Goal: Task Accomplishment & Management: Complete application form

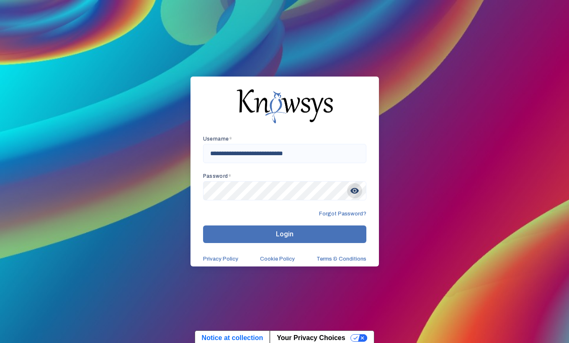
click at [357, 193] on span "visibility" at bounding box center [354, 190] width 15 height 15
click at [247, 232] on button "Login" at bounding box center [284, 235] width 163 height 18
click at [307, 158] on input "**********" at bounding box center [284, 153] width 163 height 19
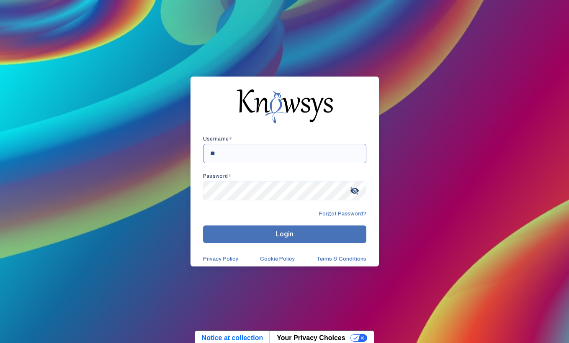
type input "*"
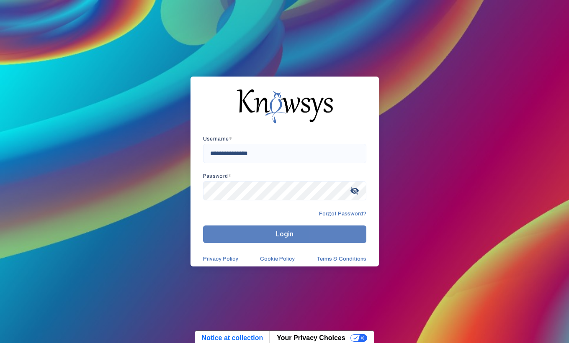
click at [334, 230] on button "Login" at bounding box center [284, 235] width 163 height 18
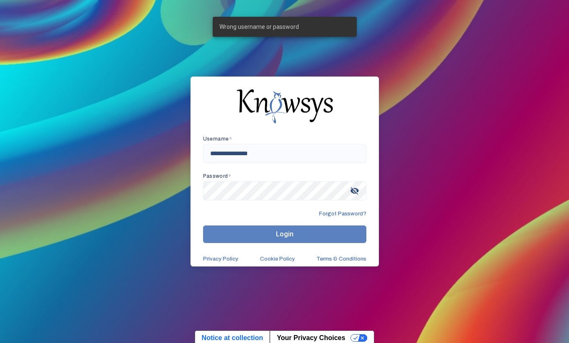
click at [334, 230] on button "Login" at bounding box center [284, 235] width 163 height 18
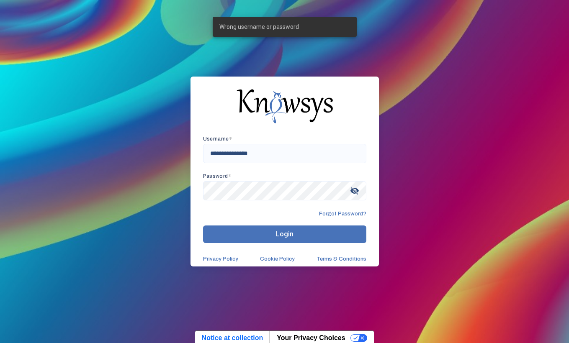
click at [334, 230] on button "Login" at bounding box center [284, 235] width 163 height 18
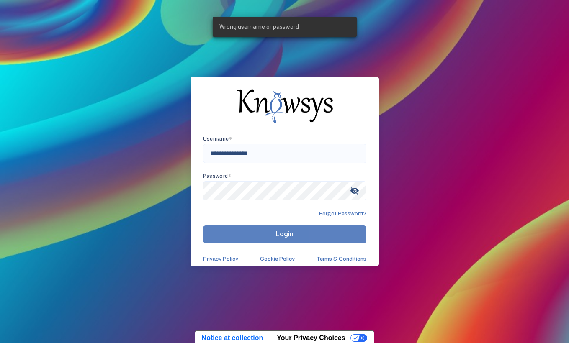
click at [334, 230] on button "Login" at bounding box center [284, 235] width 163 height 18
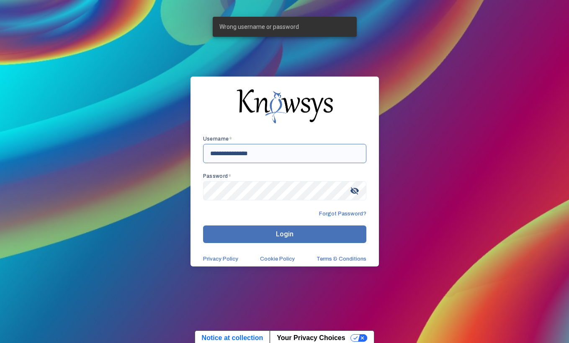
click at [289, 156] on input "**********" at bounding box center [284, 153] width 163 height 19
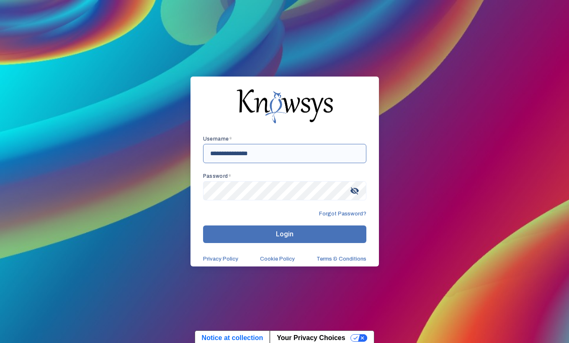
click at [245, 152] on input "**********" at bounding box center [284, 153] width 163 height 19
type input "**********"
click at [284, 231] on span "Login" at bounding box center [285, 234] width 18 height 8
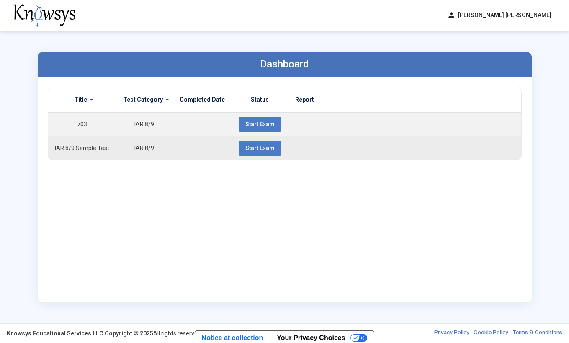
click at [248, 146] on span "Start Exam" at bounding box center [259, 148] width 29 height 7
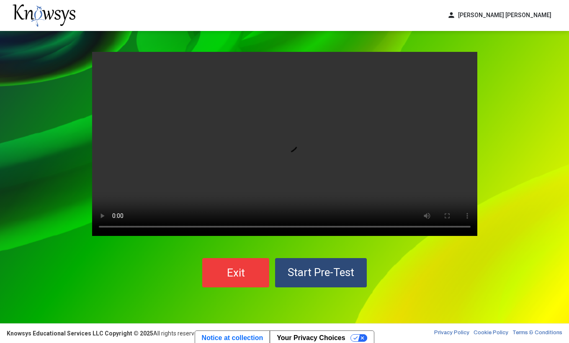
click at [279, 145] on video "Your browser does not support the video tag." at bounding box center [284, 144] width 385 height 184
click at [290, 138] on video "Your browser does not support the video tag." at bounding box center [284, 144] width 385 height 184
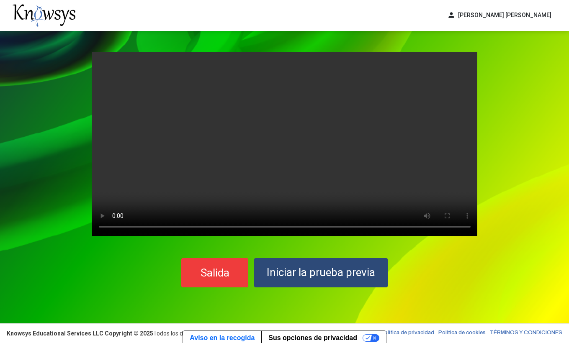
click at [290, 166] on video "Your browser does not support the video tag." at bounding box center [284, 144] width 385 height 184
click at [296, 162] on video "Your browser does not support the video tag." at bounding box center [284, 144] width 385 height 184
drag, startPoint x: 296, startPoint y: 162, endPoint x: 289, endPoint y: 167, distance: 8.5
click at [279, 202] on video "Your browser does not support the video tag." at bounding box center [284, 144] width 385 height 184
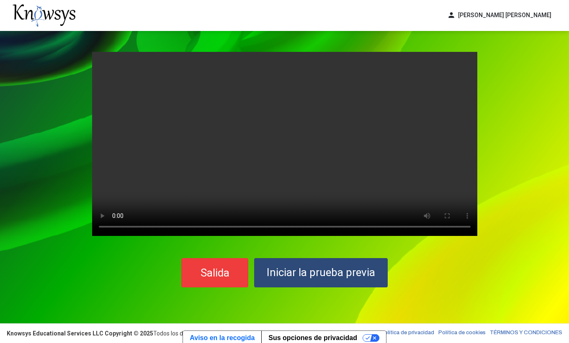
click at [305, 170] on video "Your browser does not support the video tag." at bounding box center [284, 144] width 385 height 184
click at [303, 275] on span "Iniciar la prueba previa" at bounding box center [321, 272] width 108 height 13
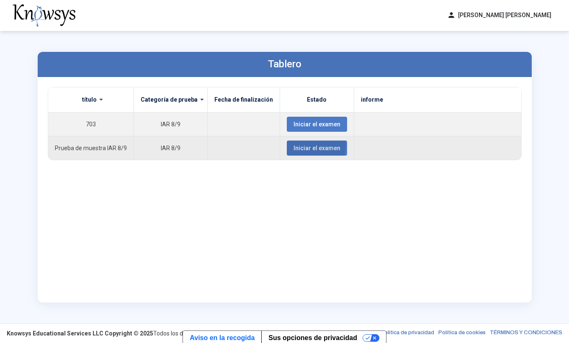
click at [302, 145] on span "Iniciar el examen" at bounding box center [317, 148] width 47 height 7
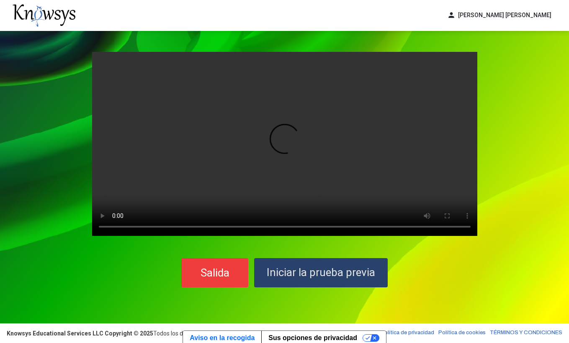
click at [318, 269] on span "Iniciar la prueba previa" at bounding box center [321, 272] width 108 height 13
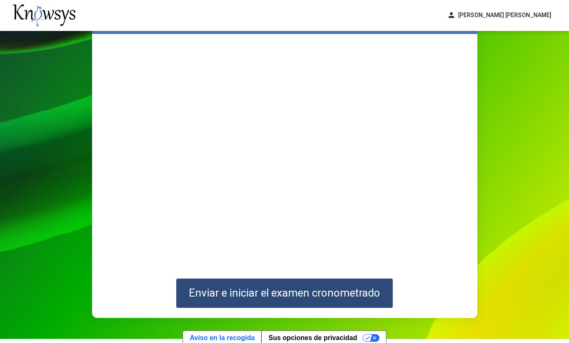
scroll to position [45, 0]
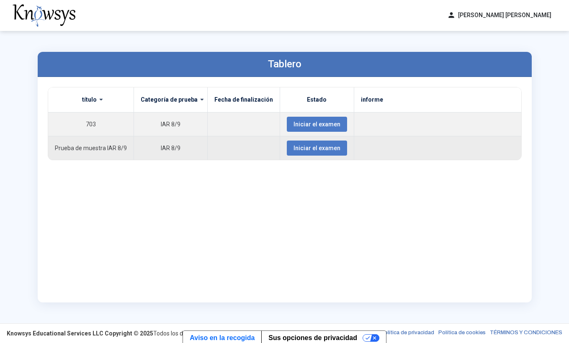
click at [303, 147] on span "Iniciar el examen" at bounding box center [317, 148] width 47 height 7
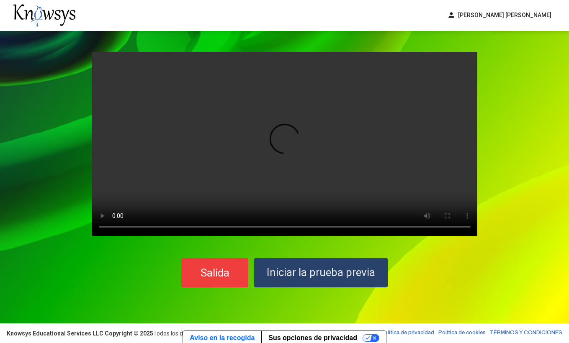
click at [338, 279] on button "Iniciar la prueba previa" at bounding box center [321, 272] width 134 height 29
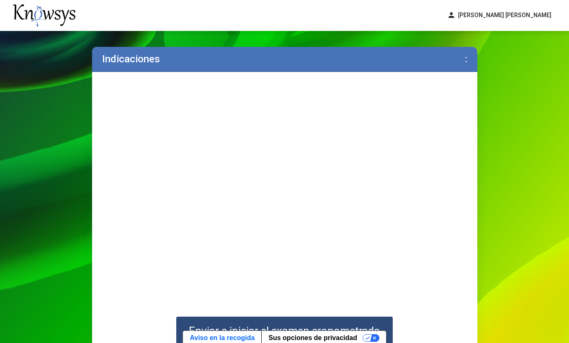
scroll to position [6, 0]
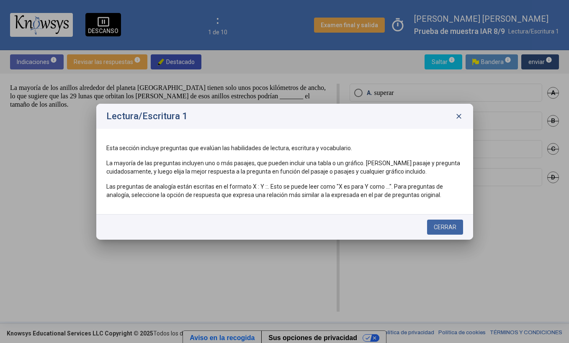
click at [448, 230] on span "CERRAR" at bounding box center [445, 227] width 23 height 7
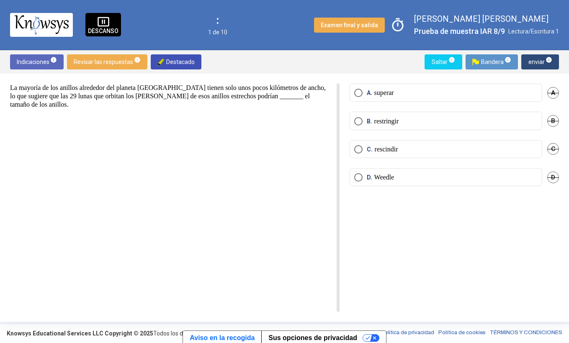
click at [381, 94] on p "superar" at bounding box center [384, 93] width 20 height 8
click at [548, 59] on span "info" at bounding box center [549, 60] width 7 height 7
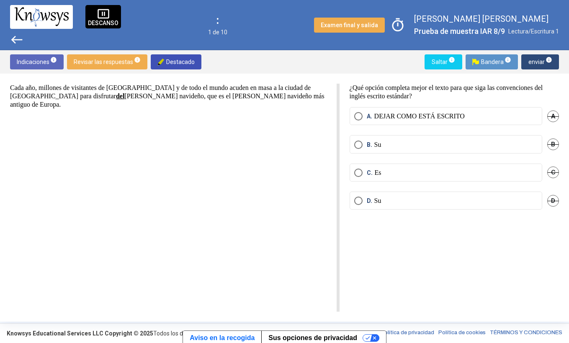
click at [444, 116] on p "DEJAR COMO ESTÁ ESCRITO" at bounding box center [419, 116] width 90 height 8
click at [540, 64] on span "enviar info" at bounding box center [540, 61] width 24 height 15
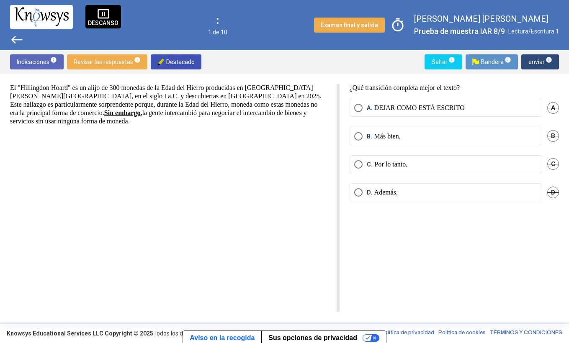
click at [117, 66] on span "Revisar las respuestas info" at bounding box center [107, 61] width 67 height 15
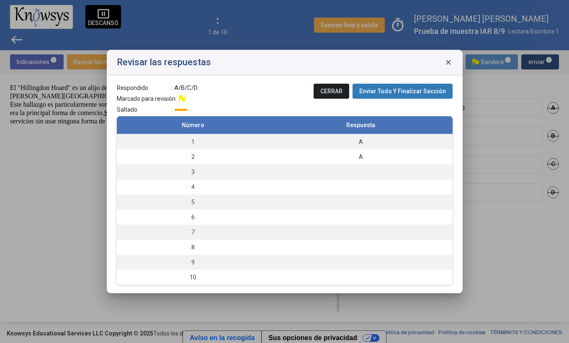
click at [450, 61] on span "close" at bounding box center [448, 62] width 8 height 8
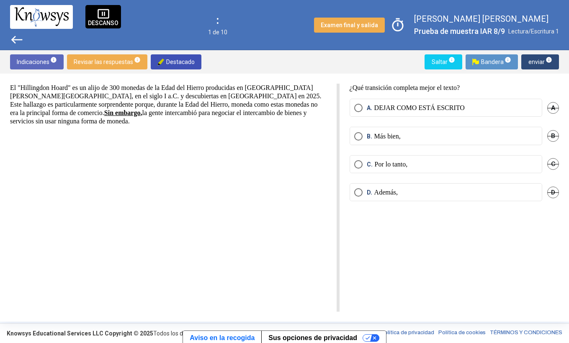
click at [360, 106] on span "Seleccione una opción" at bounding box center [358, 108] width 8 height 8
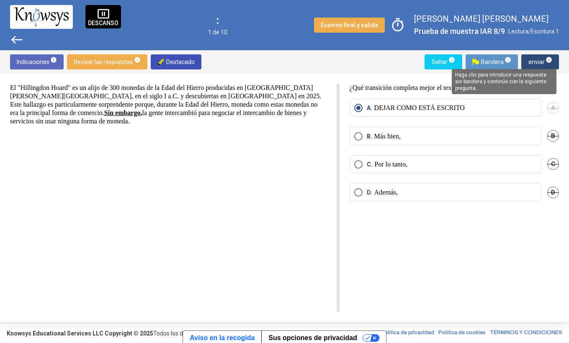
click at [549, 64] on mat-tooltip-component "Haga clic para introducir una respuesta sin bandera y continúe con la siguiente…" at bounding box center [504, 81] width 116 height 37
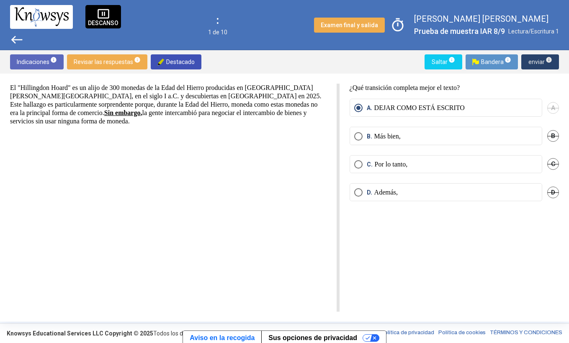
click at [539, 63] on span "enviar info" at bounding box center [540, 61] width 24 height 15
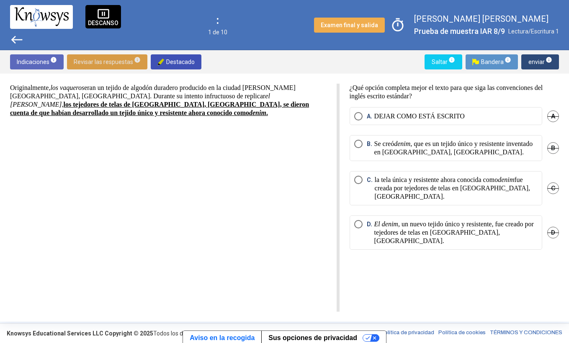
click at [122, 59] on span "Revisar las respuestas info" at bounding box center [107, 61] width 67 height 15
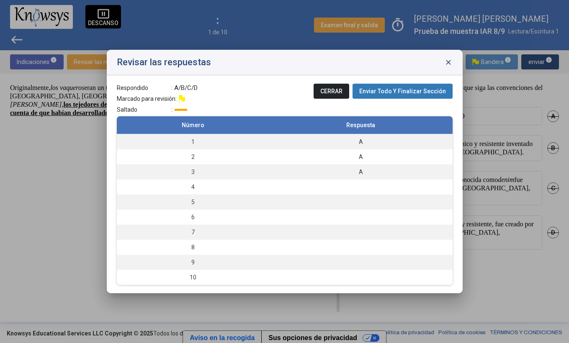
click at [450, 62] on span "close" at bounding box center [448, 62] width 8 height 8
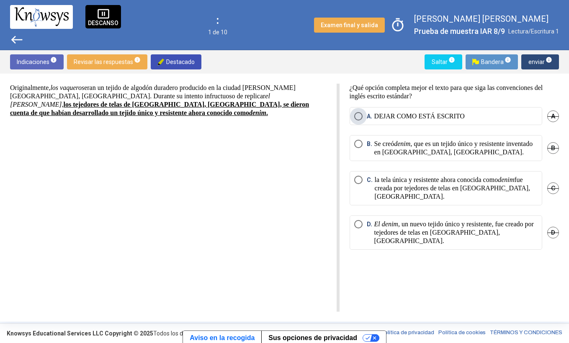
click at [356, 116] on span "Seleccione una opción" at bounding box center [358, 116] width 8 height 8
click at [540, 61] on span "enviar info" at bounding box center [540, 61] width 24 height 15
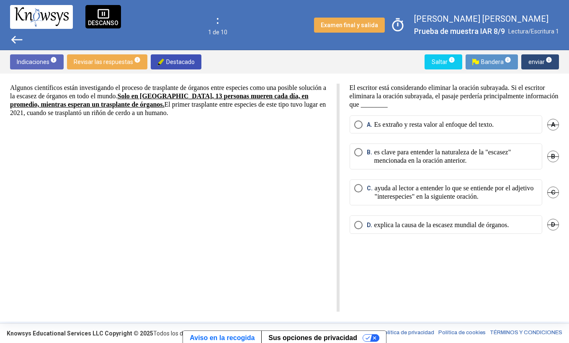
click at [464, 227] on p "explica la causa de la escasez mundial de órganos." at bounding box center [441, 225] width 135 height 8
click at [395, 196] on p "ayuda al lector a entender lo que se entiende por el adjetivo "interespecies" e…" at bounding box center [456, 192] width 163 height 17
click at [421, 162] on p "es clave para entender la naturaleza de la "escasez" mencionada en la oración a…" at bounding box center [455, 156] width 163 height 17
click at [538, 57] on span "enviar info" at bounding box center [540, 61] width 24 height 15
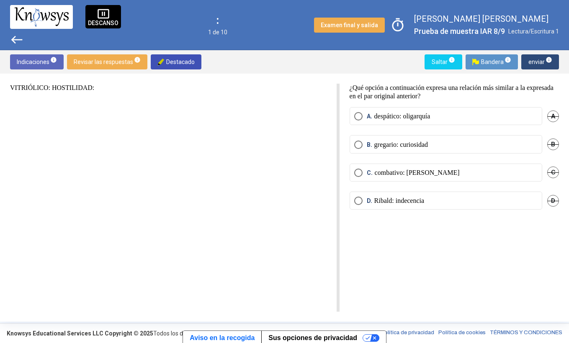
click at [166, 56] on span "Destacado" at bounding box center [176, 61] width 37 height 15
click at [129, 59] on span "Revisar las respuestas info" at bounding box center [107, 61] width 67 height 15
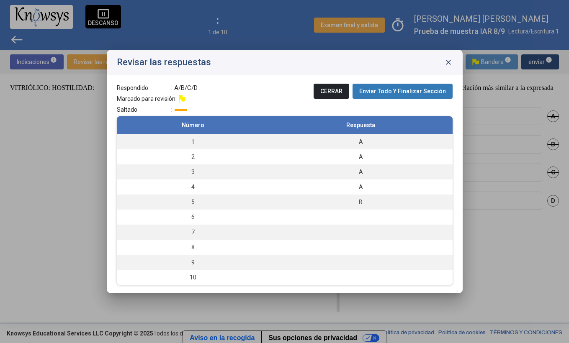
click at [186, 110] on div at bounding box center [181, 110] width 13 height 2
click at [446, 62] on span "close" at bounding box center [448, 62] width 8 height 8
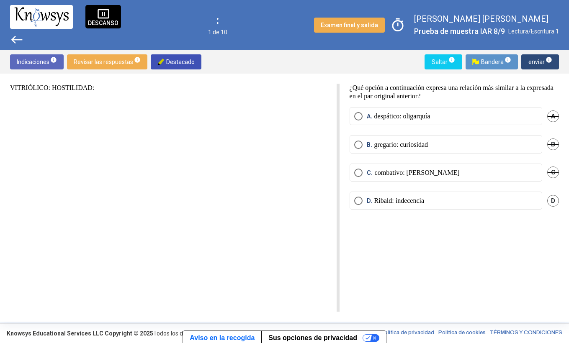
click at [33, 89] on p "VITRIÓLICO: HOSTILIDAD:" at bounding box center [168, 88] width 317 height 8
click at [67, 89] on p "VITRIÓLICO: HOSTILIDAD:" at bounding box center [168, 88] width 317 height 8
click at [438, 116] on label "A. despático: oligarquía" at bounding box center [445, 116] width 183 height 8
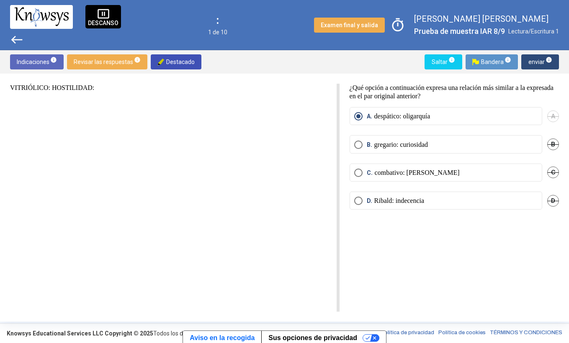
click at [540, 60] on span "enviar info" at bounding box center [540, 61] width 24 height 15
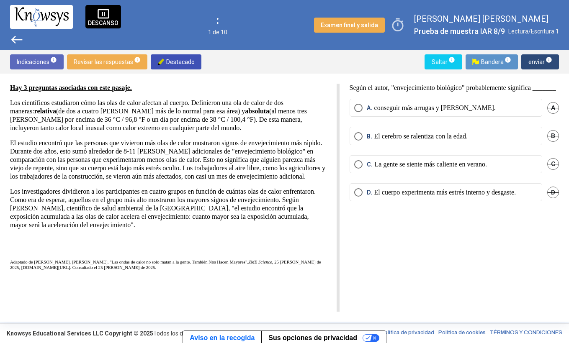
click at [483, 197] on p "El cuerpo experimenta más estrés interno y desgaste." at bounding box center [445, 193] width 142 height 8
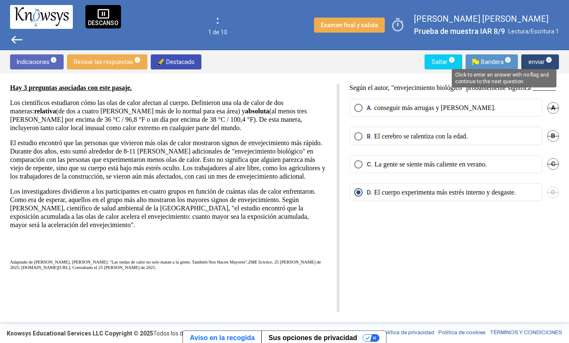
click at [547, 59] on span "info" at bounding box center [549, 60] width 7 height 7
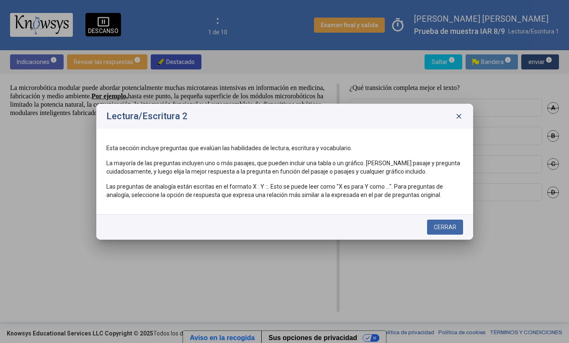
click at [451, 227] on span "CERRAR" at bounding box center [445, 227] width 23 height 7
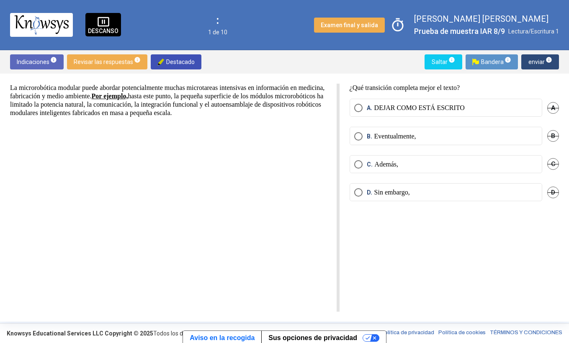
click at [109, 26] on div "pause_presentation DESCANSO" at bounding box center [103, 24] width 36 height 23
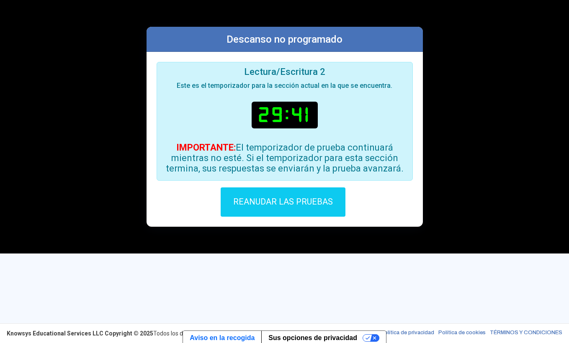
click at [262, 212] on button "REANUDAR LAS PRUEBAS" at bounding box center [283, 202] width 125 height 29
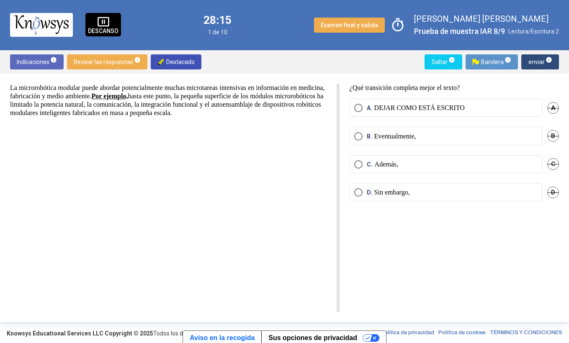
click at [395, 190] on p "Sin embargo," at bounding box center [392, 193] width 36 height 8
click at [545, 65] on span "enviar info" at bounding box center [540, 61] width 24 height 15
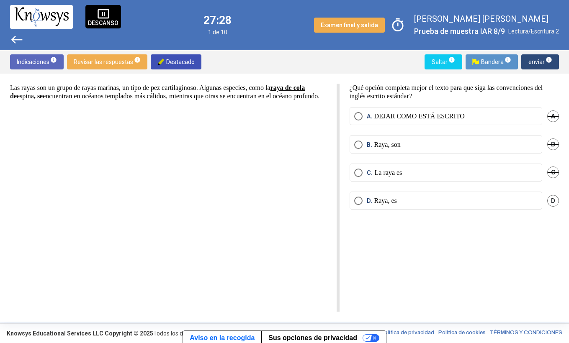
click at [518, 116] on label "A. DEJAR COMO ESTÁ ESCRITO" at bounding box center [445, 116] width 183 height 8
click at [543, 60] on span "enviar info" at bounding box center [540, 61] width 24 height 15
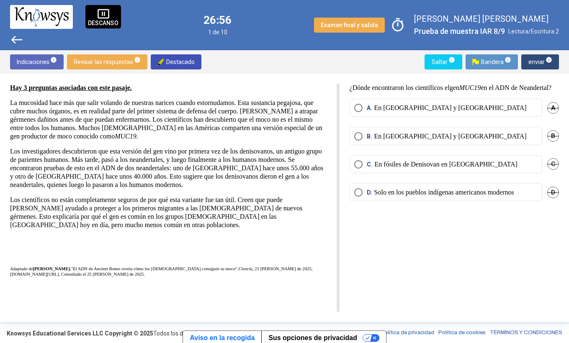
click at [491, 61] on span "Bandera info" at bounding box center [492, 61] width 39 height 15
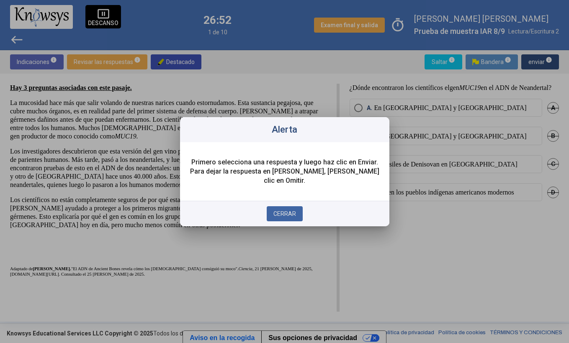
click at [294, 211] on span "CERRAR" at bounding box center [285, 214] width 23 height 7
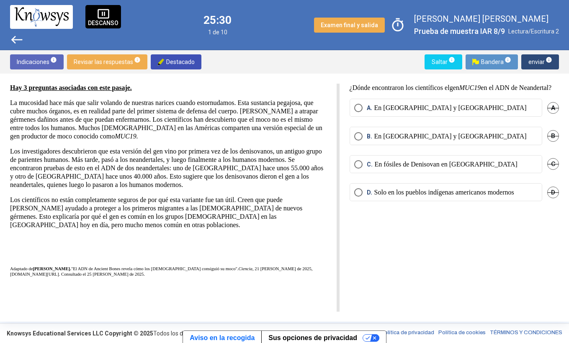
click at [403, 197] on p "Solo en los pueblos indígenas americanos modernos" at bounding box center [444, 193] width 140 height 8
click at [540, 61] on span "enviar info" at bounding box center [540, 61] width 24 height 15
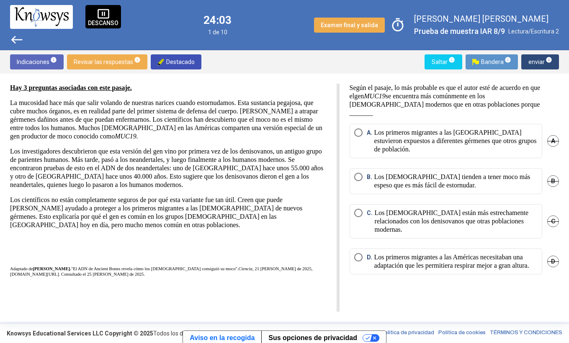
click at [398, 219] on p "Los [DEMOGRAPHIC_DATA] están más estrechamente relacionados con los denisovanos…" at bounding box center [456, 221] width 163 height 25
click at [529, 64] on span "enviar info" at bounding box center [540, 61] width 24 height 15
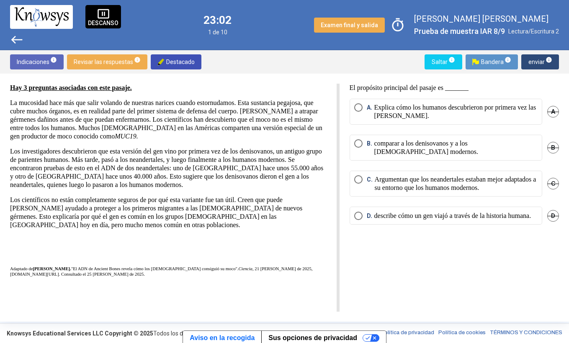
click at [391, 218] on p "describe cómo un gen viajó a través de la historia humana." at bounding box center [452, 216] width 157 height 8
click at [545, 63] on sup "info" at bounding box center [549, 60] width 8 height 7
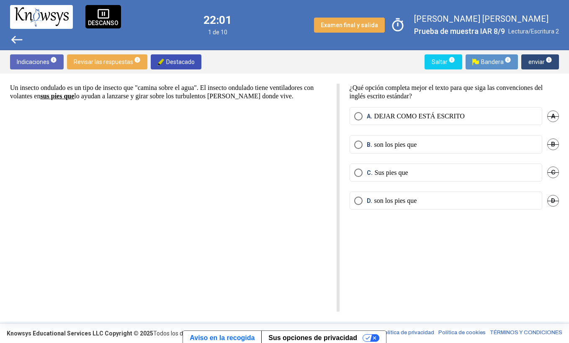
click at [392, 118] on p "DEJAR COMO ESTÁ ESCRITO" at bounding box center [419, 116] width 90 height 8
click at [540, 59] on span "enviar info" at bounding box center [540, 61] width 24 height 15
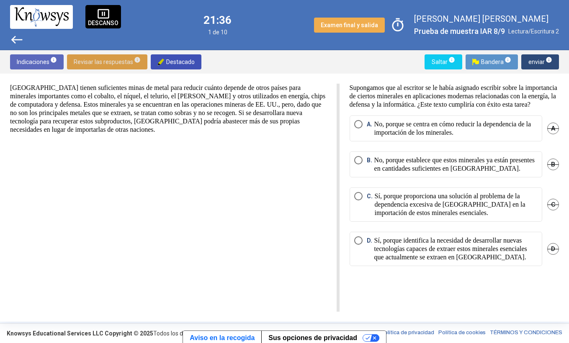
click at [125, 63] on span "Revisar las respuestas info" at bounding box center [107, 61] width 67 height 15
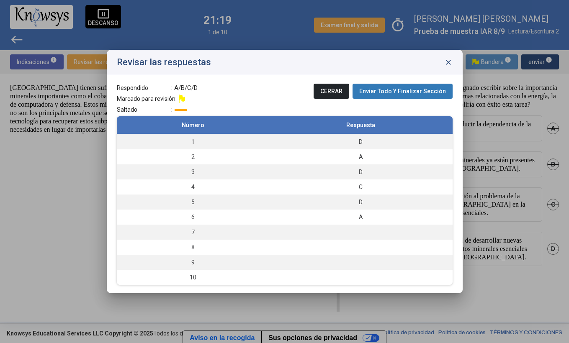
click at [449, 61] on span "close" at bounding box center [448, 62] width 8 height 8
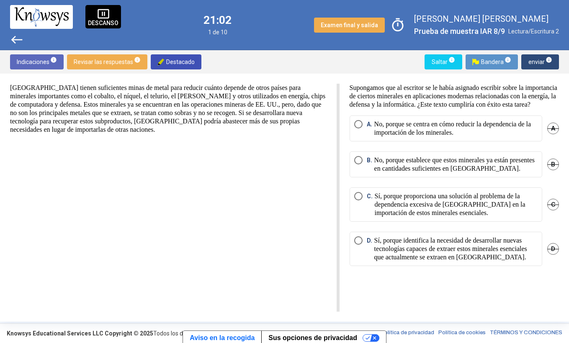
click at [488, 59] on span "Bandera info" at bounding box center [492, 61] width 39 height 15
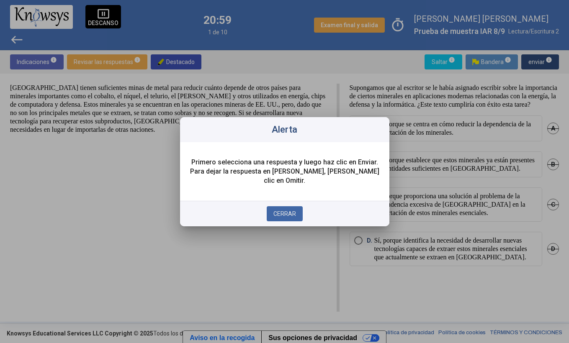
click at [284, 213] on span "CERRAR" at bounding box center [285, 214] width 23 height 7
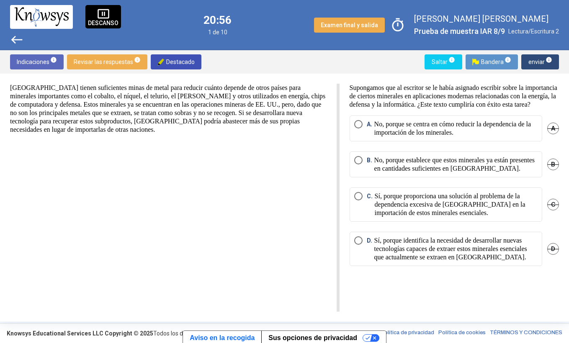
click at [93, 55] on span "Revisar las respuestas info" at bounding box center [107, 61] width 67 height 15
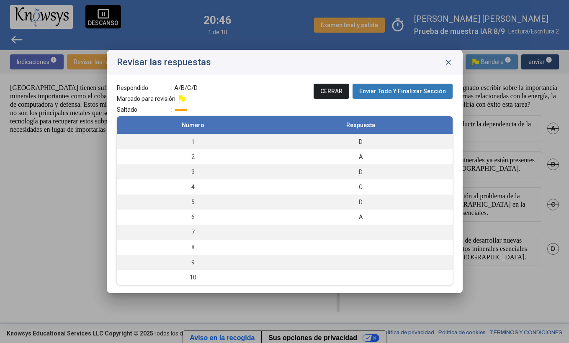
click at [450, 58] on span "close" at bounding box center [448, 62] width 8 height 8
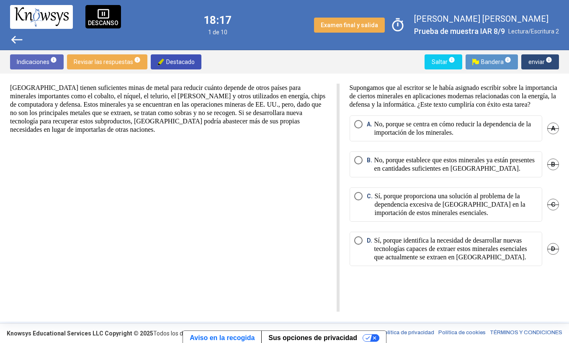
click at [422, 262] on p "Sí, porque identifica la necesidad de desarrollar nuevas tecnologías capaces de…" at bounding box center [455, 249] width 163 height 25
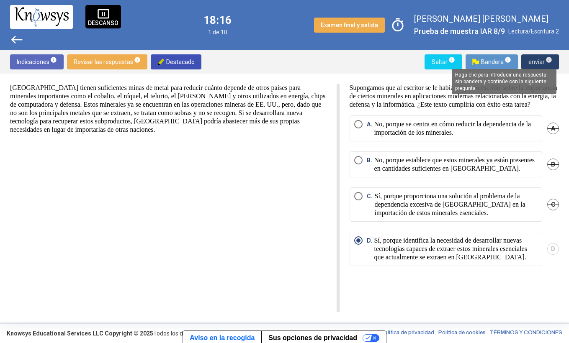
click at [547, 62] on span "info" at bounding box center [549, 60] width 7 height 7
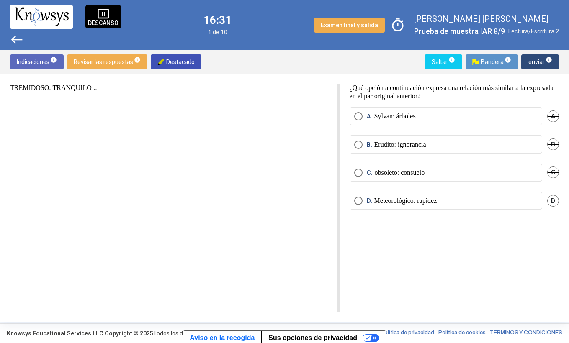
click at [362, 117] on span "Seleccione una opción" at bounding box center [358, 116] width 8 height 8
click at [540, 62] on span "enviar info" at bounding box center [540, 61] width 24 height 15
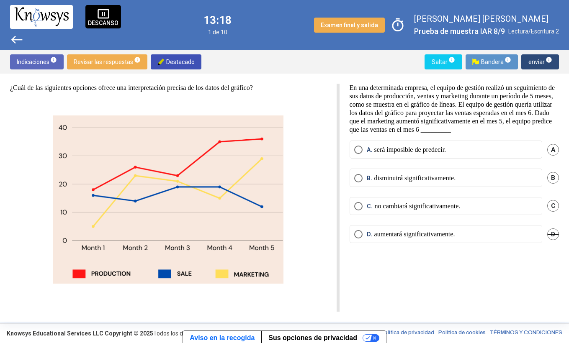
click at [412, 183] on p "disminuirá significativamente." at bounding box center [415, 178] width 82 height 8
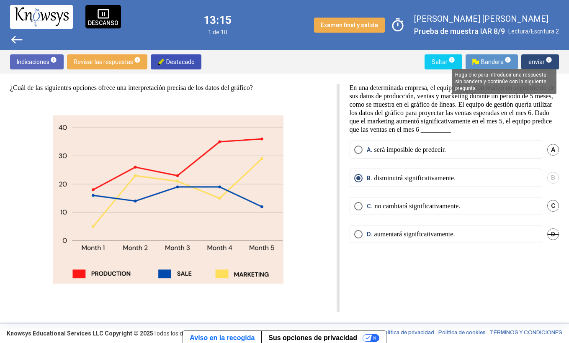
click at [546, 61] on span "info" at bounding box center [549, 60] width 7 height 7
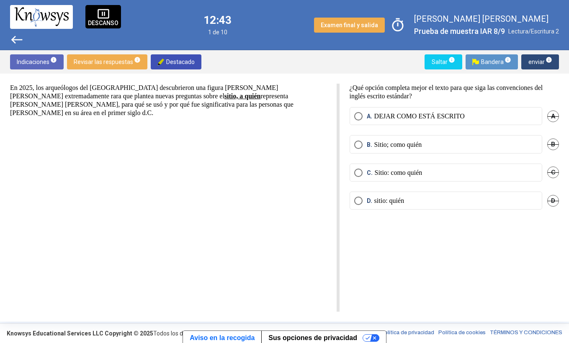
click at [399, 115] on p "DEJAR COMO ESTÁ ESCRITO" at bounding box center [419, 116] width 90 height 8
click at [541, 64] on span "enviar info" at bounding box center [540, 61] width 24 height 15
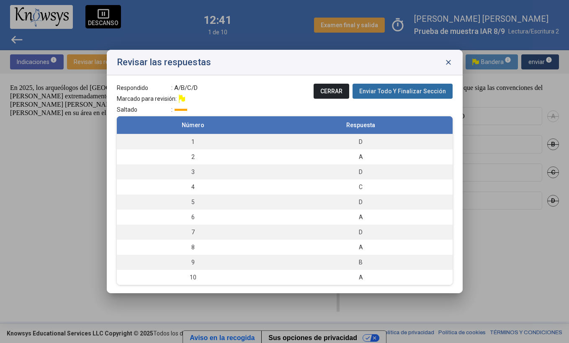
click at [412, 91] on span "Enviar Todo Y Finalizar Sección" at bounding box center [402, 91] width 87 height 7
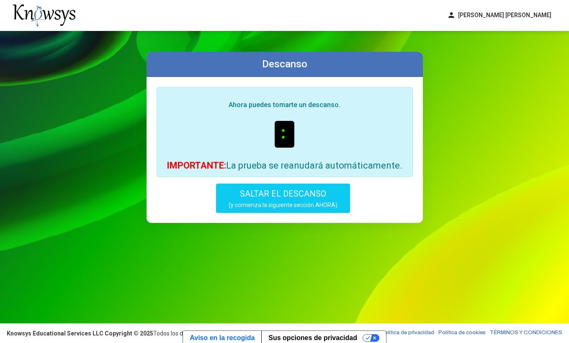
click at [294, 194] on span "SALTAR EL DESCANSO" at bounding box center [283, 194] width 86 height 10
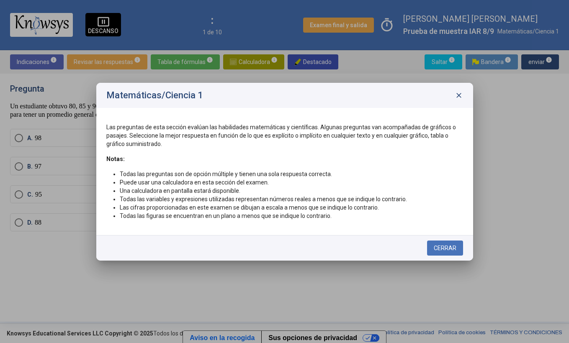
click at [460, 93] on span "close" at bounding box center [459, 95] width 8 height 8
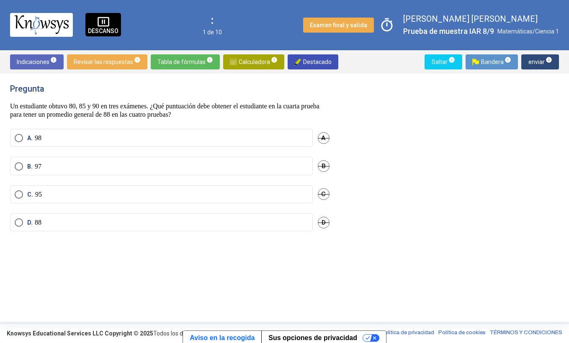
click at [104, 22] on span "pause_presentation" at bounding box center [103, 21] width 13 height 13
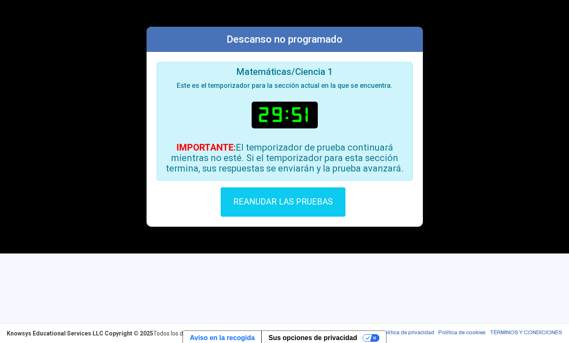
click at [288, 205] on span "REANUDAR LAS PRUEBAS" at bounding box center [283, 201] width 100 height 10
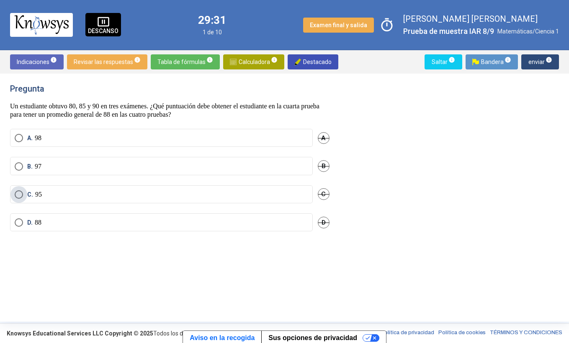
click at [121, 197] on label "C. 95" at bounding box center [162, 195] width 294 height 8
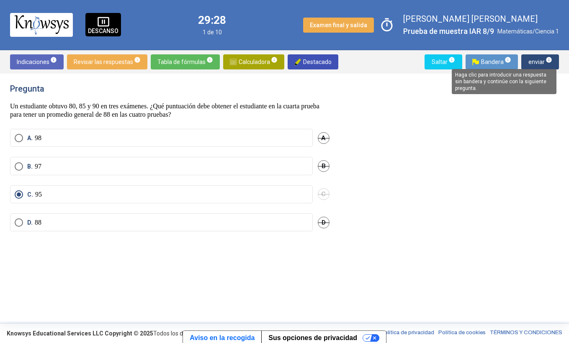
click at [548, 60] on span "info" at bounding box center [549, 60] width 7 height 7
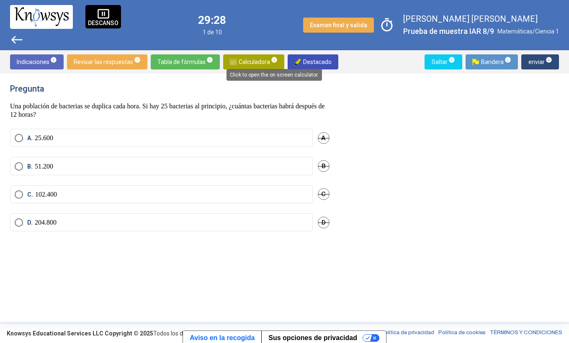
click at [271, 59] on span "info" at bounding box center [274, 60] width 7 height 7
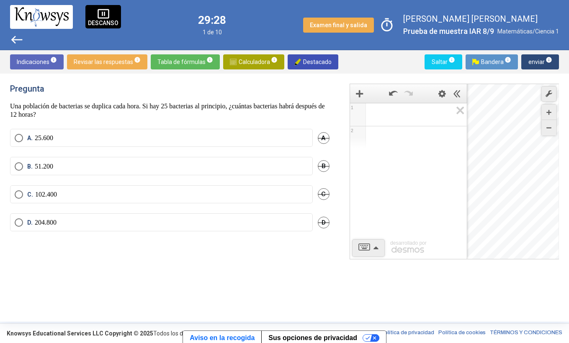
click at [331, 88] on div "Pregunta Una población de bacterias se duplica cada hora. Si hay 25 bacterias a…" at bounding box center [175, 198] width 330 height 228
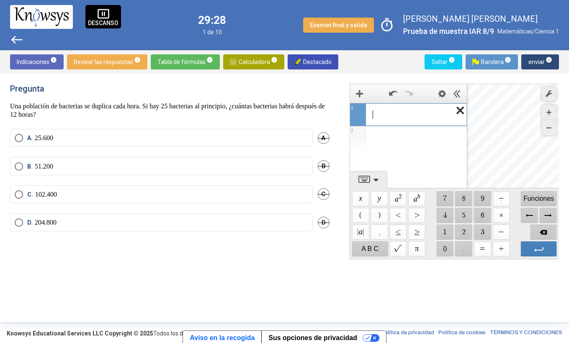
click at [462, 112] on icon "Lista de expresiones" at bounding box center [457, 112] width 19 height 19
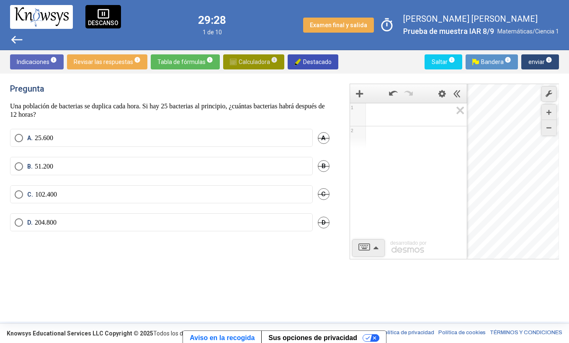
click at [256, 59] on span "Calculadora info" at bounding box center [254, 61] width 48 height 15
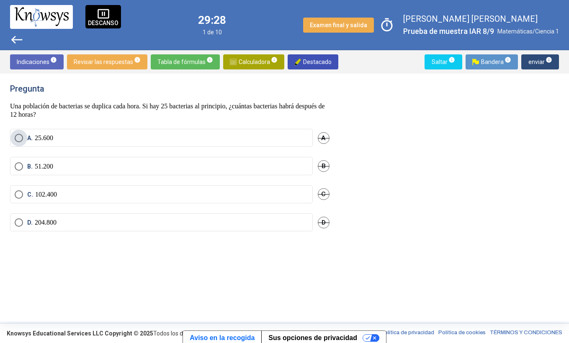
click at [176, 135] on label "A. 25.600" at bounding box center [162, 138] width 294 height 8
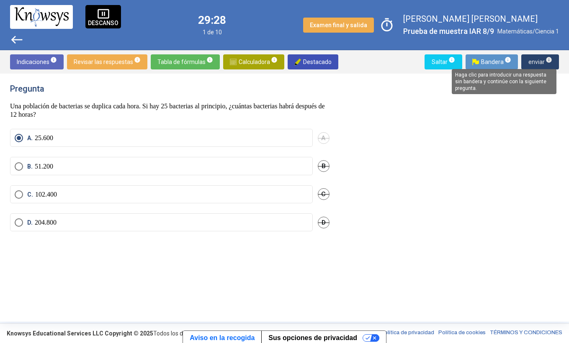
click at [547, 61] on span "info" at bounding box center [549, 60] width 7 height 7
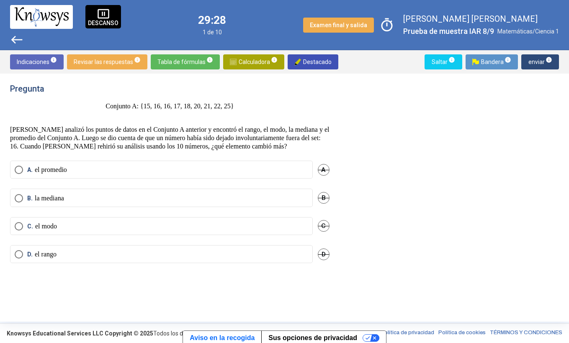
click at [102, 19] on span "pause_presentation" at bounding box center [103, 14] width 13 height 13
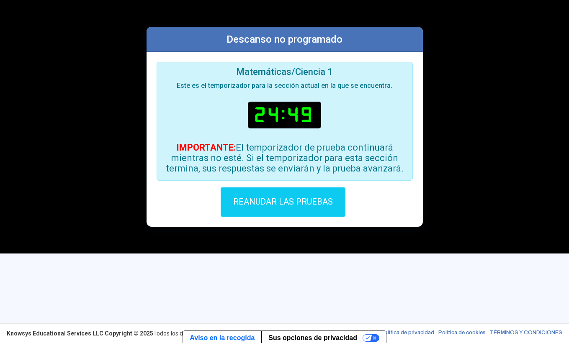
click at [273, 202] on span "REANUDAR LAS PRUEBAS" at bounding box center [283, 201] width 100 height 10
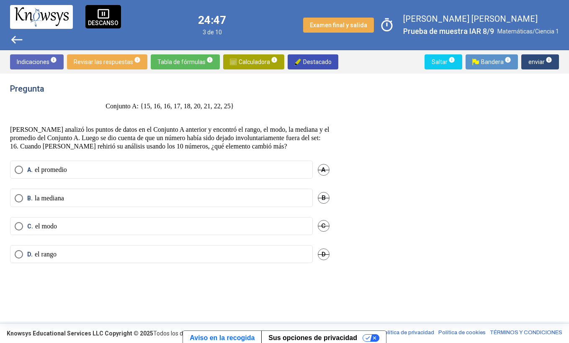
click at [143, 106] on p "Conjunto A: {15, 16, 16, 17, 18, 20, 21, 22, 25}" at bounding box center [170, 110] width 320 height 17
click at [238, 107] on p "Conjunto A: {15, 16, 16, 17, 18, 20, 21, 22, 25}" at bounding box center [170, 110] width 320 height 17
click at [238, 106] on p "Conjunto A: {15, 16, 16, 17, 18, 20, 21, 22, 25}" at bounding box center [170, 110] width 320 height 17
click at [232, 107] on p "Conjunto A: {15, 16, 16, 17, 18, 20, 21, 22, 25}" at bounding box center [170, 110] width 320 height 17
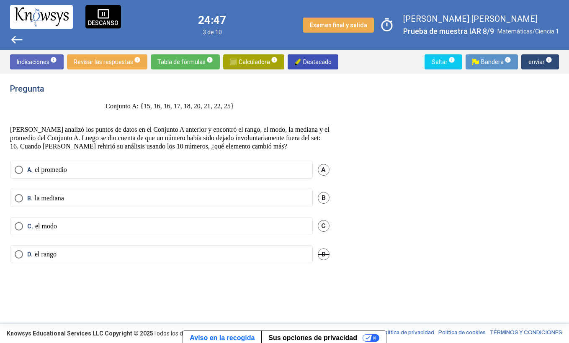
click at [85, 227] on label "C. el modo" at bounding box center [162, 226] width 294 height 8
click at [536, 63] on span "enviar info" at bounding box center [540, 61] width 24 height 15
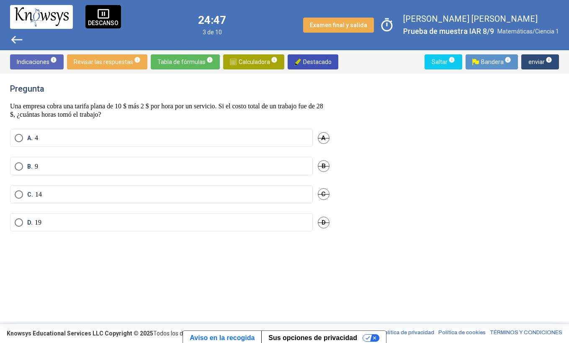
click at [74, 137] on label "A. 4" at bounding box center [162, 138] width 294 height 8
click at [552, 59] on span "enviar info" at bounding box center [540, 61] width 24 height 15
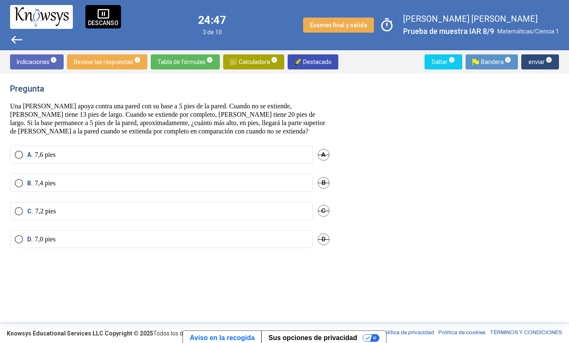
click at [98, 17] on span "pause_presentation" at bounding box center [103, 14] width 13 height 13
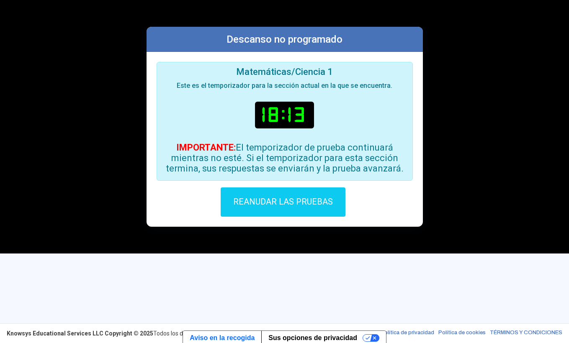
click at [251, 203] on span "REANUDAR LAS PRUEBAS" at bounding box center [283, 201] width 100 height 10
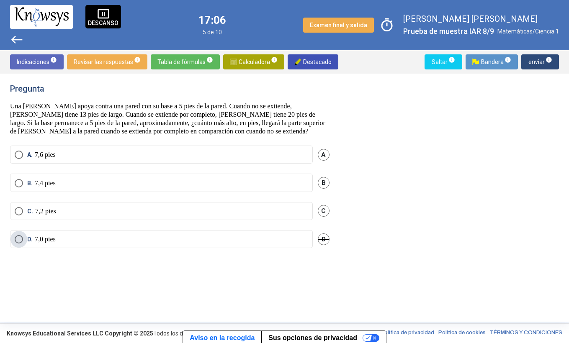
click at [18, 244] on span "Seleccione una opción" at bounding box center [19, 239] width 8 height 8
click at [537, 59] on span "enviar info" at bounding box center [540, 61] width 24 height 15
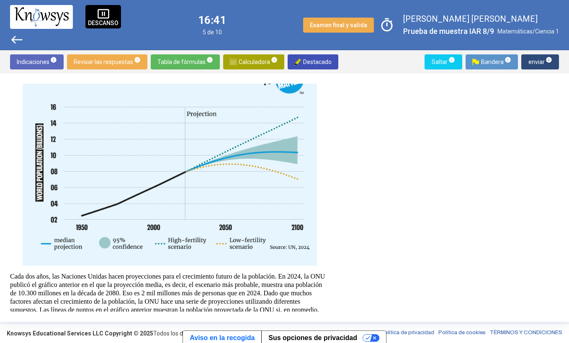
scroll to position [60, 0]
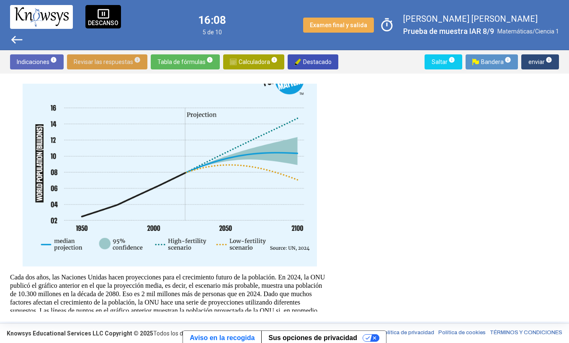
click at [111, 62] on span "Revisar las respuestas info" at bounding box center [107, 61] width 67 height 15
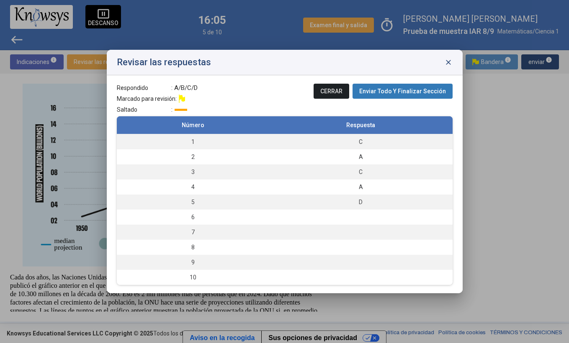
click at [447, 64] on span "close" at bounding box center [448, 62] width 8 height 8
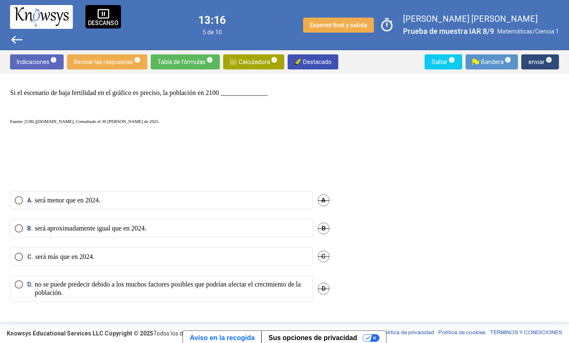
scroll to position [318, 0]
click at [170, 198] on label "A. será menor que en 2024." at bounding box center [162, 201] width 294 height 8
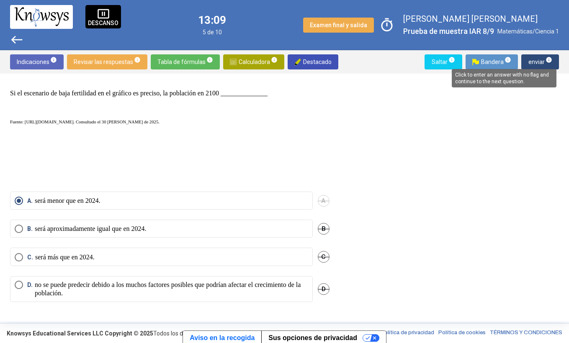
click at [548, 61] on span "info" at bounding box center [549, 60] width 7 height 7
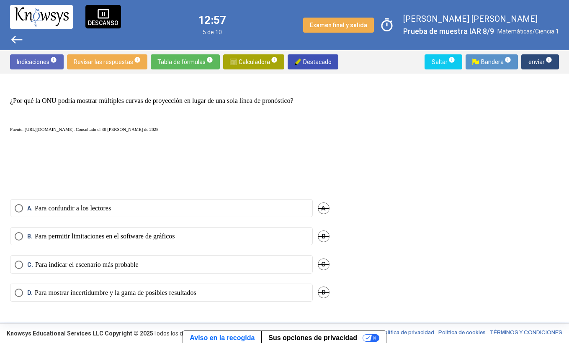
scroll to position [310, 0]
click at [20, 266] on span "Seleccione una opción" at bounding box center [19, 265] width 8 height 8
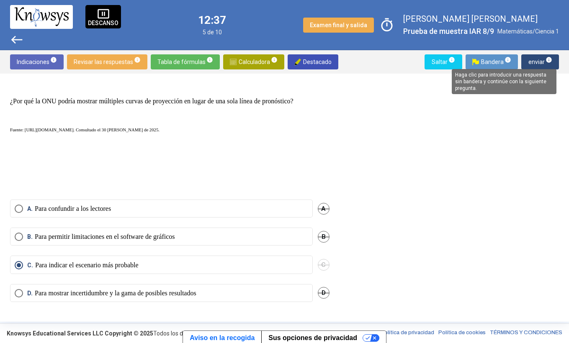
drag, startPoint x: 545, startPoint y: 57, endPoint x: 552, endPoint y: 56, distance: 6.8
click at [547, 57] on span "info" at bounding box center [549, 60] width 7 height 7
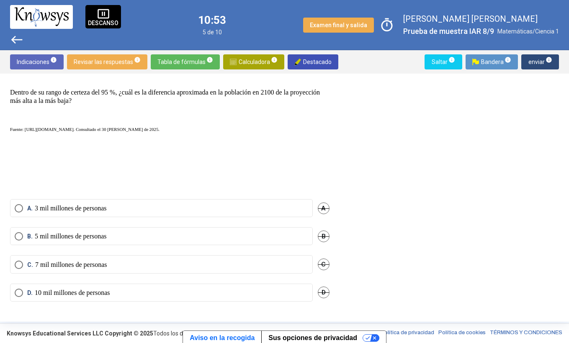
scroll to position [318, 0]
click at [100, 205] on p "3 mil millones de personas" at bounding box center [71, 209] width 72 height 8
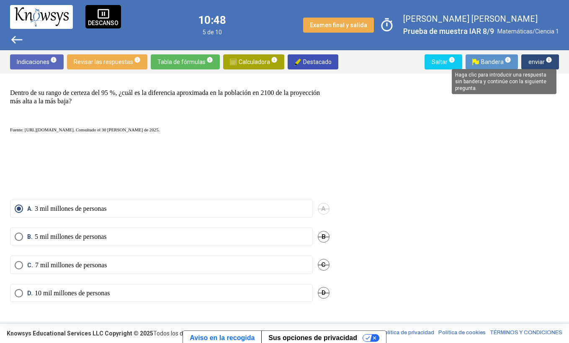
click at [546, 61] on span "info" at bounding box center [549, 60] width 7 height 7
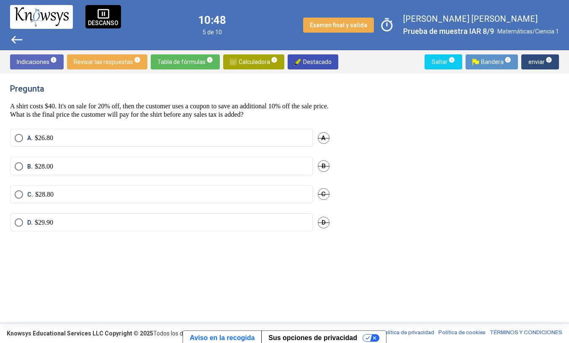
scroll to position [0, 0]
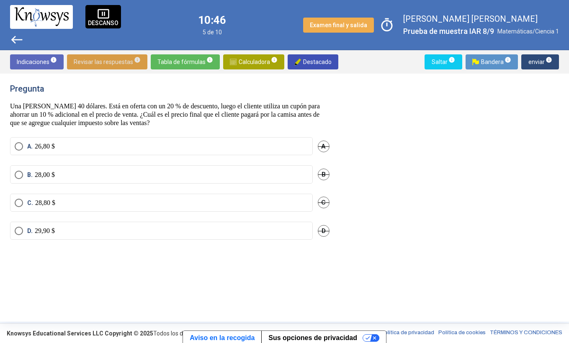
click at [108, 62] on span "Revisar las respuestas info" at bounding box center [107, 61] width 67 height 15
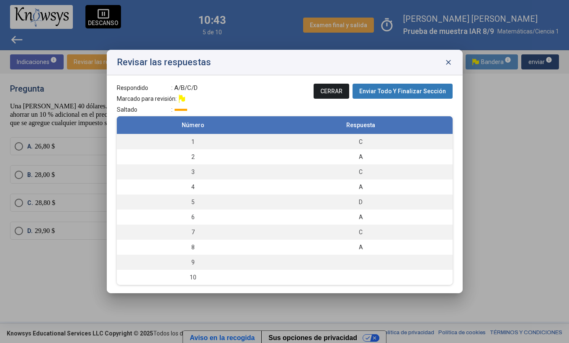
click at [453, 63] on div "Revisar las respuestas close" at bounding box center [285, 63] width 356 height 26
click at [446, 63] on span "close" at bounding box center [448, 62] width 8 height 8
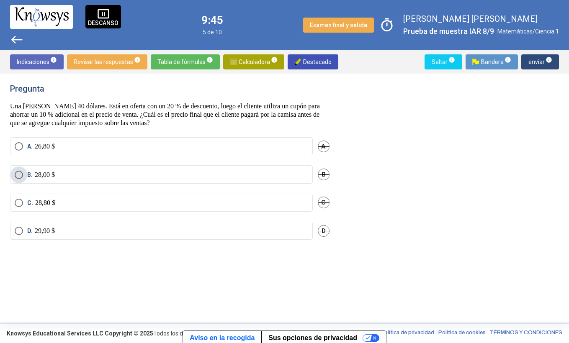
click at [108, 173] on label "B. 28,00 $" at bounding box center [162, 175] width 294 height 8
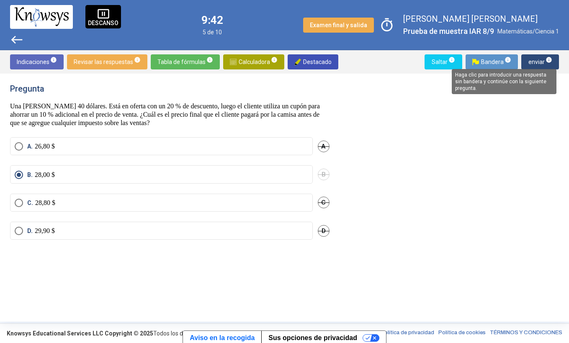
click at [542, 65] on mat-tooltip-component "Haga clic para introducir una respuesta sin bandera y continúe con la siguiente…" at bounding box center [504, 81] width 116 height 37
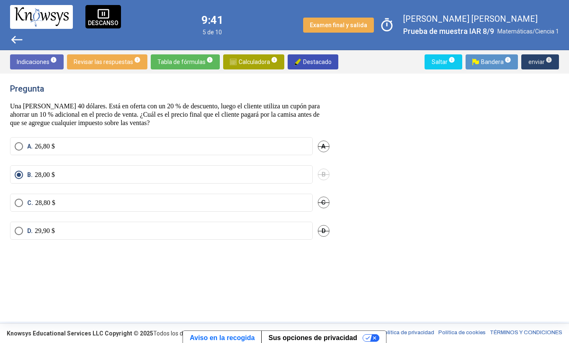
click at [540, 62] on span "enviar info" at bounding box center [540, 61] width 24 height 15
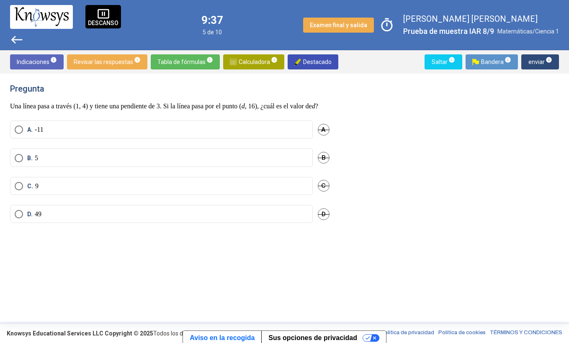
click at [118, 60] on span "Revisar las respuestas info" at bounding box center [107, 61] width 67 height 15
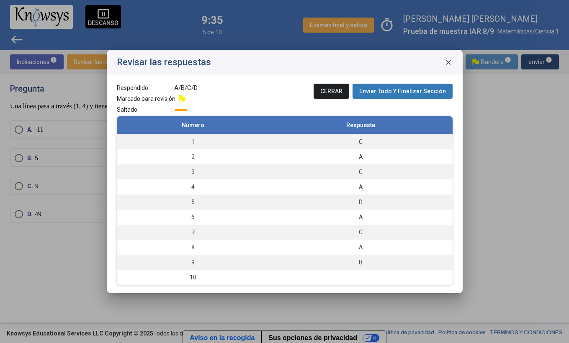
click at [449, 62] on span "close" at bounding box center [448, 62] width 8 height 8
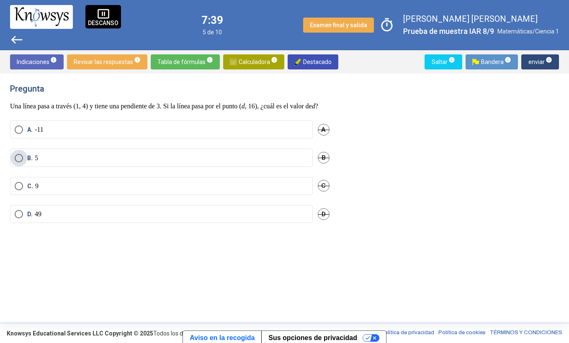
click at [59, 163] on label "B. 5" at bounding box center [162, 158] width 294 height 8
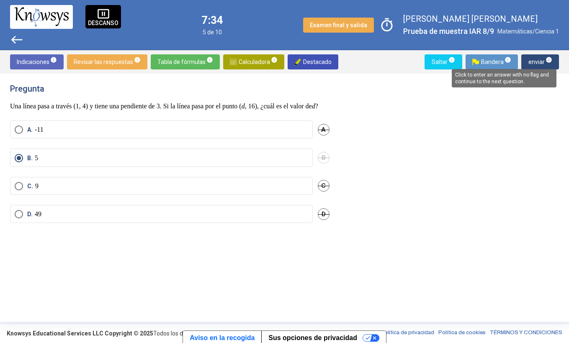
click at [549, 62] on span "info" at bounding box center [549, 60] width 7 height 7
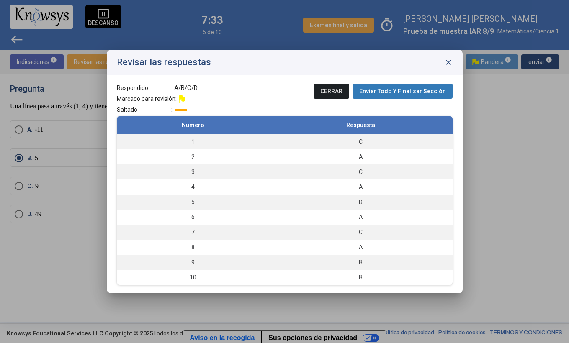
click at [402, 90] on span "Enviar Todo Y Finalizar Sección" at bounding box center [402, 91] width 87 height 7
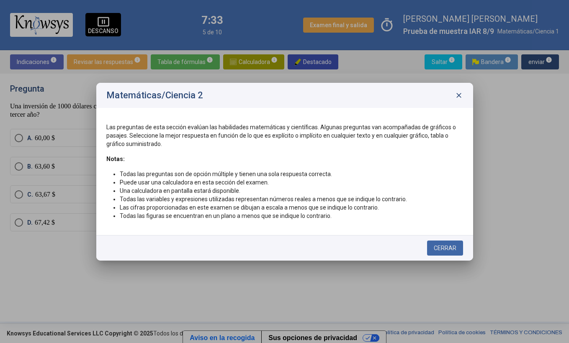
click at [439, 250] on span "CERRAR" at bounding box center [445, 248] width 23 height 7
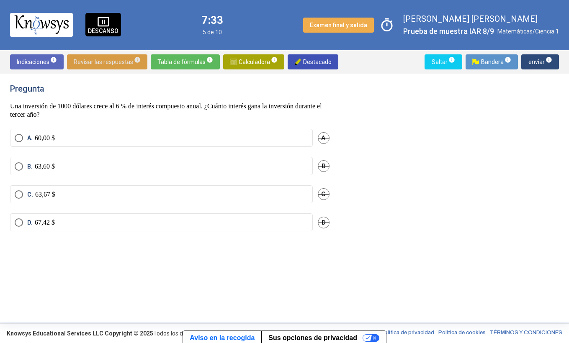
click at [112, 59] on span "Revisar las respuestas info" at bounding box center [107, 61] width 67 height 15
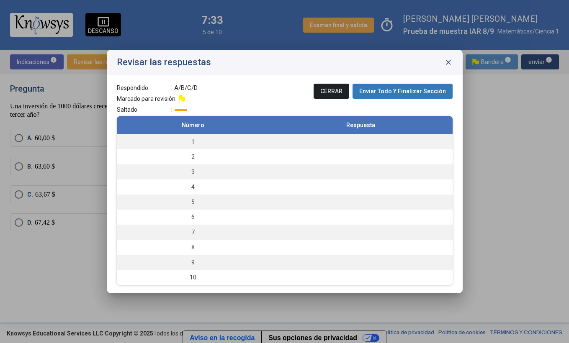
click at [449, 60] on span "close" at bounding box center [448, 62] width 8 height 8
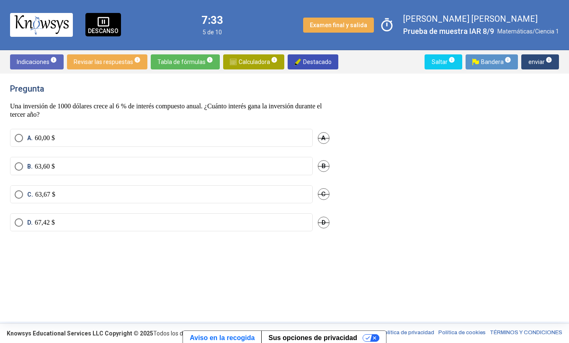
click at [108, 26] on span "pause_presentation" at bounding box center [103, 21] width 13 height 13
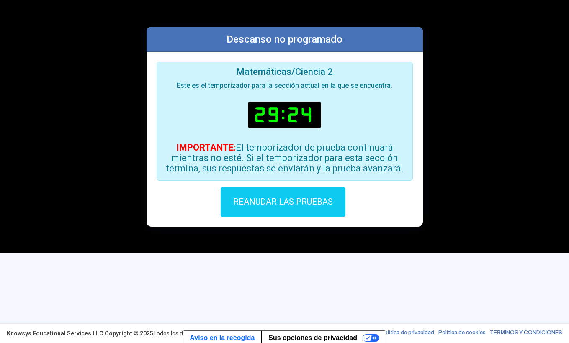
click at [314, 204] on span "REANUDAR LAS PRUEBAS" at bounding box center [283, 201] width 100 height 10
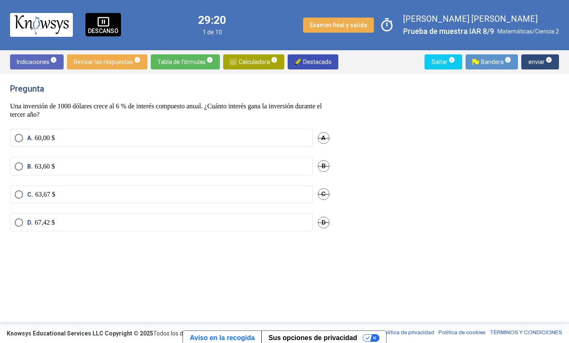
click at [62, 140] on label "A. 60,00 $" at bounding box center [162, 138] width 294 height 8
click at [535, 63] on span "enviar info" at bounding box center [540, 61] width 24 height 15
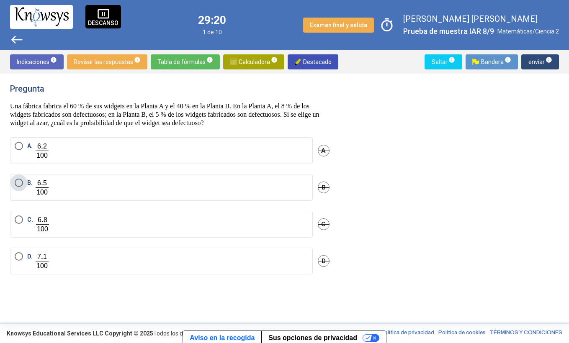
click at [173, 190] on label "B." at bounding box center [162, 188] width 294 height 18
click at [548, 63] on span "enviar info" at bounding box center [540, 61] width 24 height 15
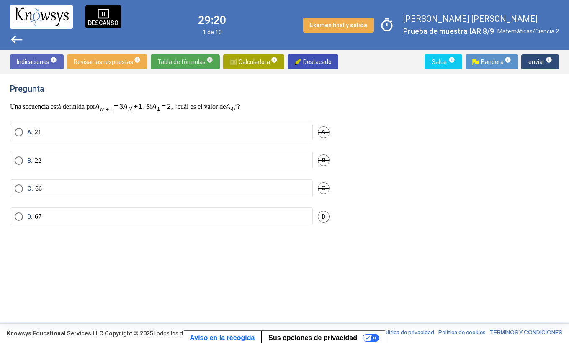
click at [186, 64] on span "Tabla de fórmulas info" at bounding box center [186, 61] width 56 height 15
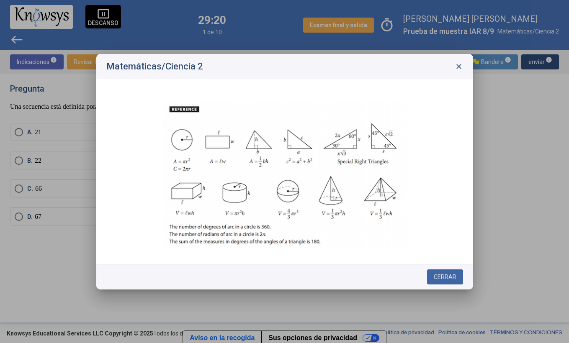
click at [457, 67] on span "close" at bounding box center [459, 66] width 8 height 8
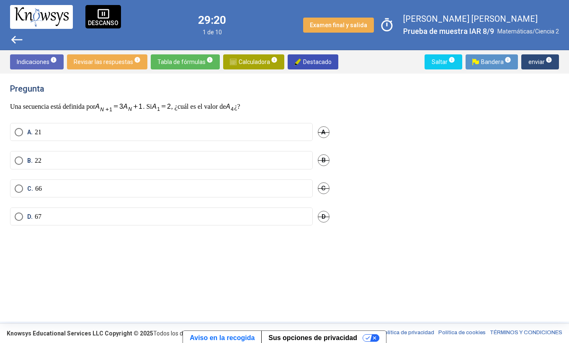
click at [98, 16] on div "pause_presentation DESCANSO" at bounding box center [103, 16] width 36 height 23
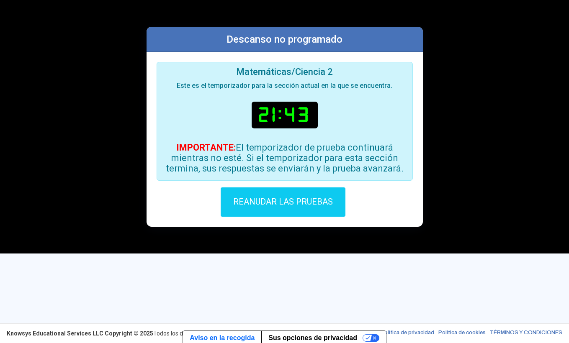
click at [286, 203] on span "REANUDAR LAS PRUEBAS" at bounding box center [283, 201] width 100 height 10
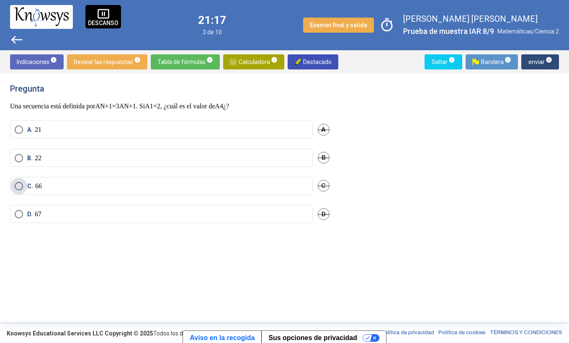
click at [137, 183] on label "C. 66" at bounding box center [162, 186] width 294 height 8
click at [540, 62] on span "enviar info" at bounding box center [540, 61] width 24 height 15
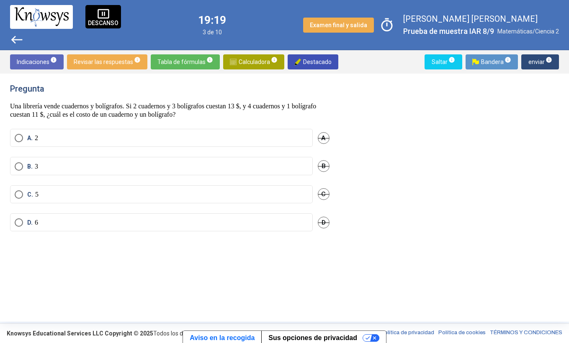
click at [45, 197] on label "C. 5" at bounding box center [162, 195] width 294 height 8
click at [550, 64] on span "enviar info" at bounding box center [540, 61] width 24 height 15
click at [184, 64] on span "Tabla de fórmulas info" at bounding box center [186, 61] width 56 height 15
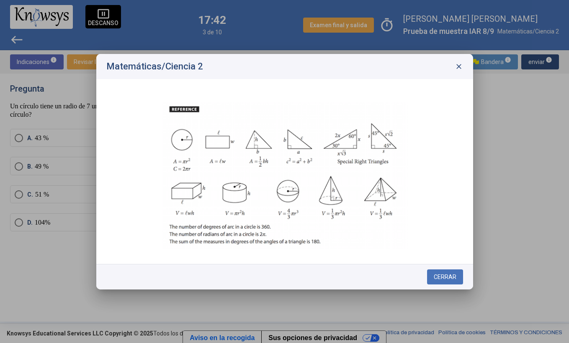
click at [457, 65] on span "close" at bounding box center [459, 66] width 8 height 8
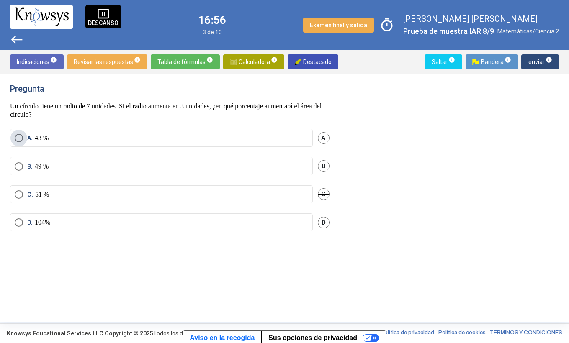
click at [107, 134] on label "A. 43 %" at bounding box center [162, 138] width 294 height 8
click at [545, 58] on sup "info" at bounding box center [549, 60] width 8 height 7
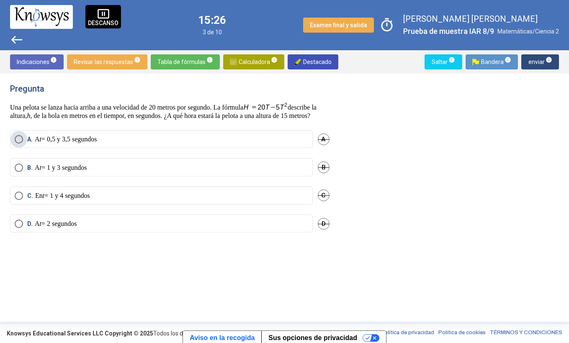
click at [207, 144] on label "A. A t = 0,5 y 3,5 segundos" at bounding box center [162, 139] width 294 height 8
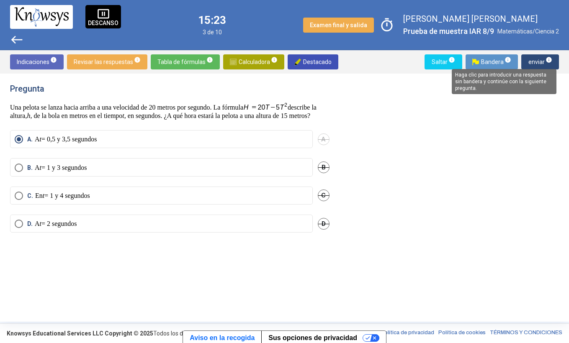
click at [544, 64] on mat-tooltip-component "Haga clic para introducir una respuesta sin bandera y continúe con la siguiente…" at bounding box center [504, 81] width 116 height 37
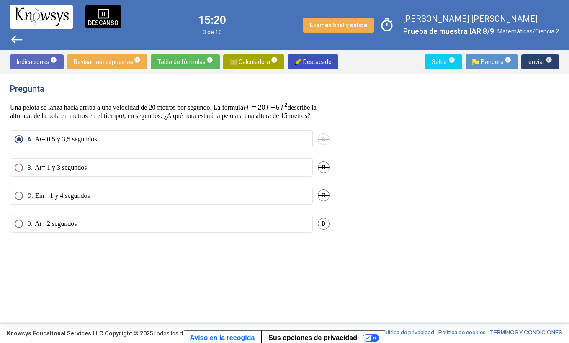
click at [534, 60] on span "enviar info" at bounding box center [540, 61] width 24 height 15
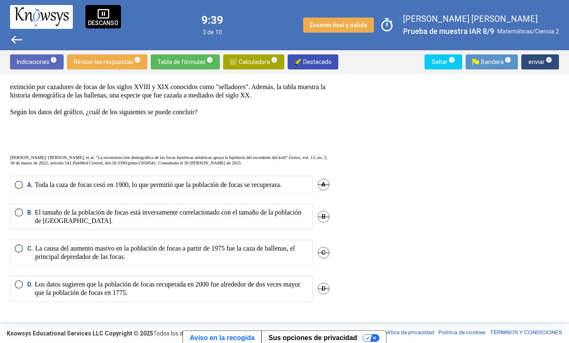
scroll to position [296, 0]
click at [16, 245] on span "Seleccione una opción" at bounding box center [19, 249] width 8 height 8
click at [538, 65] on span "enviar info" at bounding box center [540, 61] width 24 height 15
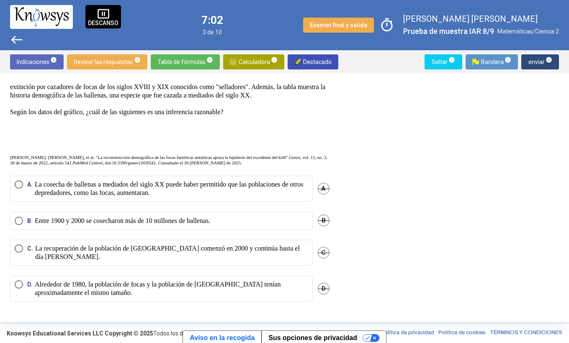
scroll to position [280, 0]
click at [18, 185] on span "Seleccione una opción" at bounding box center [19, 185] width 8 height 8
click at [543, 57] on span "enviar info" at bounding box center [540, 61] width 24 height 15
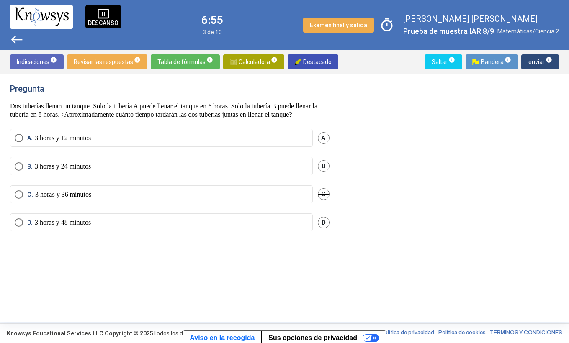
click at [98, 59] on span "Revisar las respuestas info" at bounding box center [107, 61] width 67 height 15
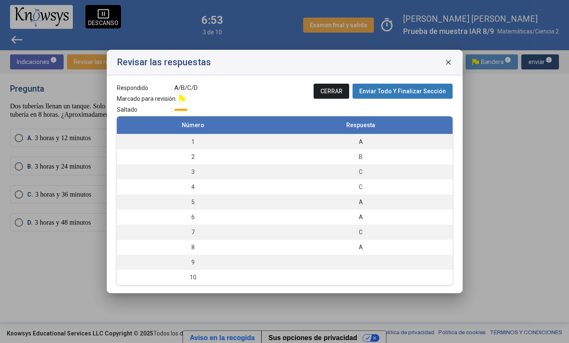
click at [452, 63] on span "close" at bounding box center [448, 62] width 8 height 8
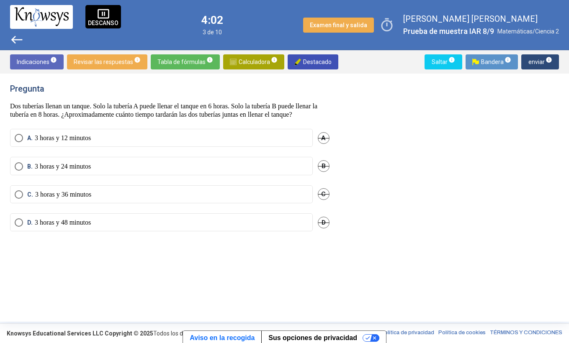
click at [88, 142] on p "3 horas y 12 minutos" at bounding box center [63, 138] width 56 height 8
click at [548, 64] on span "enviar info" at bounding box center [540, 61] width 24 height 15
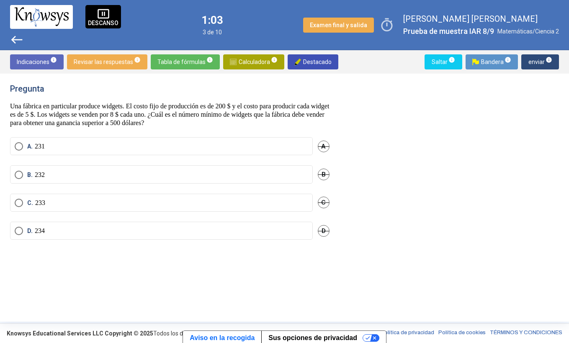
click at [52, 232] on label "D. 234" at bounding box center [162, 231] width 294 height 8
click at [27, 176] on span "B. 232" at bounding box center [34, 175] width 22 height 8
click at [43, 228] on p "234" at bounding box center [40, 231] width 10 height 8
click at [52, 171] on label "B. 232" at bounding box center [162, 175] width 294 height 8
click at [545, 65] on span "enviar info" at bounding box center [540, 61] width 24 height 15
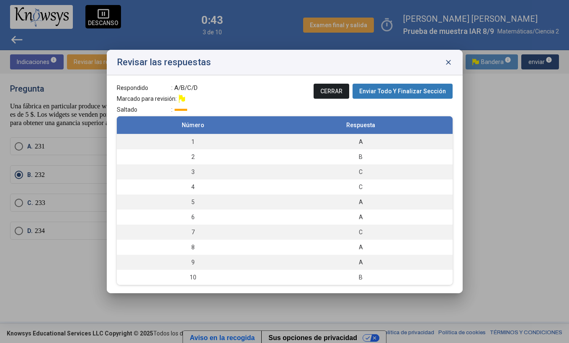
click at [379, 88] on span "Enviar Todo Y Finalizar Sección" at bounding box center [402, 91] width 87 height 7
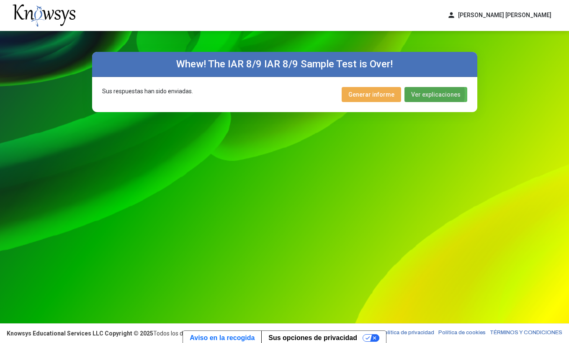
click at [429, 94] on span "Ver explicaciones" at bounding box center [435, 94] width 49 height 7
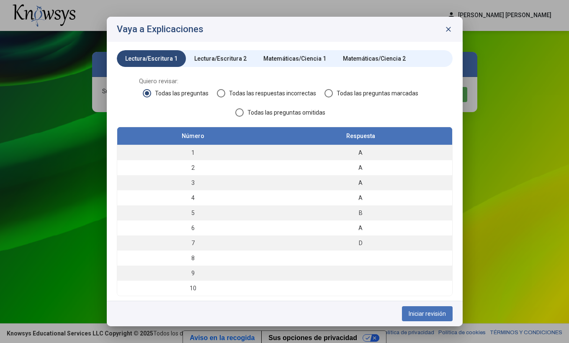
click at [224, 58] on div "Lectura/Escritura 2" at bounding box center [220, 58] width 52 height 8
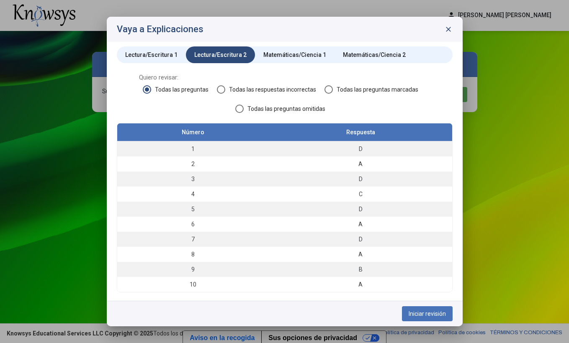
scroll to position [4, 0]
click at [268, 55] on div "Matemáticas/Ciencia 1" at bounding box center [294, 55] width 63 height 8
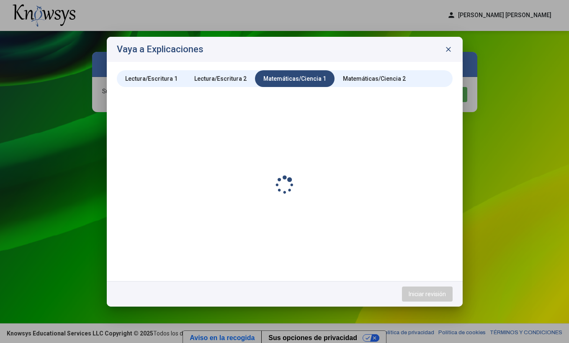
scroll to position [0, 0]
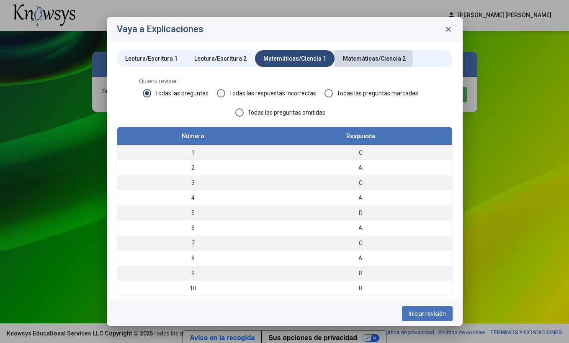
click at [351, 57] on div "Matemáticas/Ciencia 2" at bounding box center [374, 58] width 63 height 8
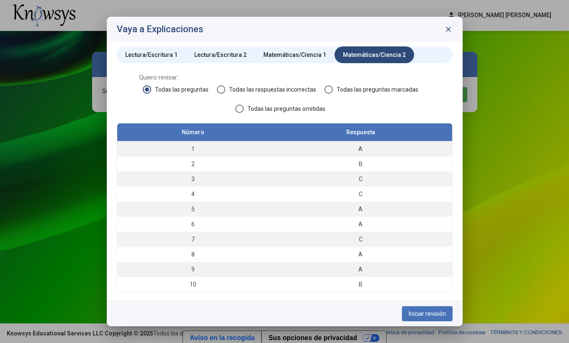
scroll to position [4, 0]
click at [222, 91] on span at bounding box center [221, 89] width 8 height 8
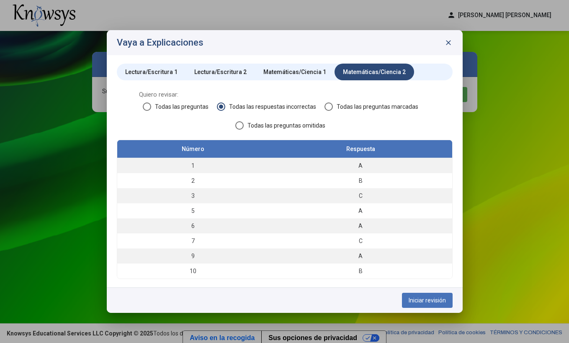
scroll to position [0, 0]
click at [163, 72] on div "Lectura/Escritura 1" at bounding box center [151, 72] width 52 height 8
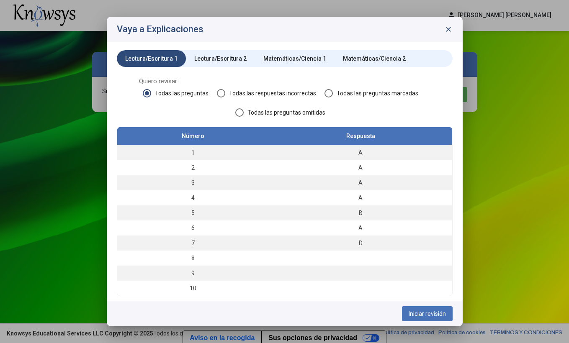
click at [243, 94] on span "Todas las respuestas incorrectas" at bounding box center [270, 93] width 91 height 8
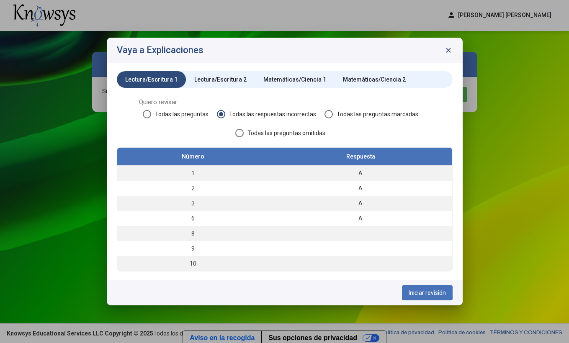
click at [154, 112] on span "Todas las preguntas" at bounding box center [179, 114] width 57 height 8
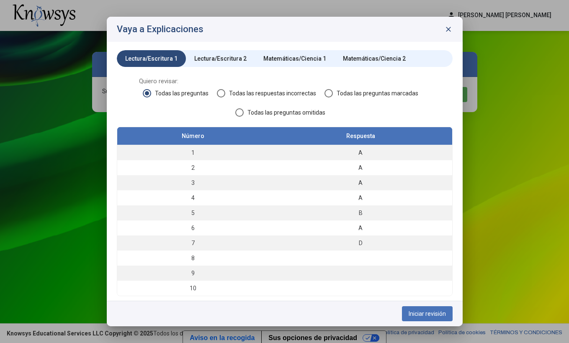
click at [432, 313] on span "Iniciar revisión" at bounding box center [427, 314] width 37 height 7
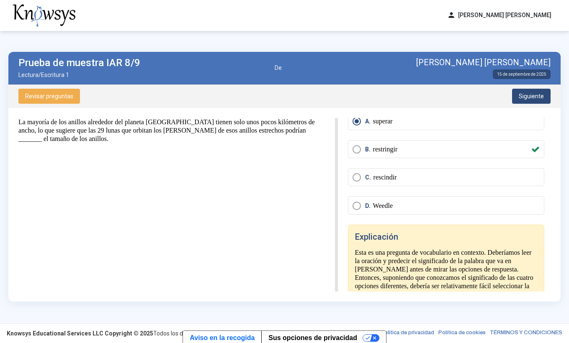
click at [398, 160] on div "B. restringir" at bounding box center [446, 154] width 196 height 28
click at [380, 147] on p "restringir" at bounding box center [385, 150] width 25 height 8
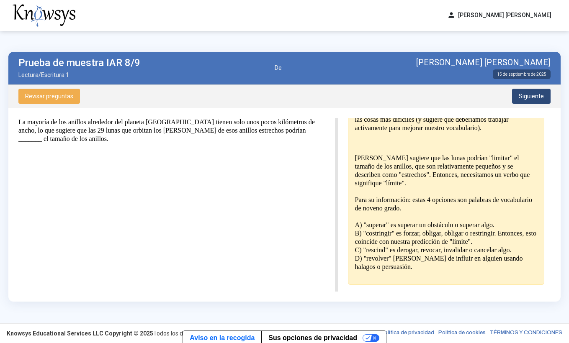
scroll to position [206, 0]
click at [532, 93] on span "Siguiente" at bounding box center [531, 96] width 25 height 7
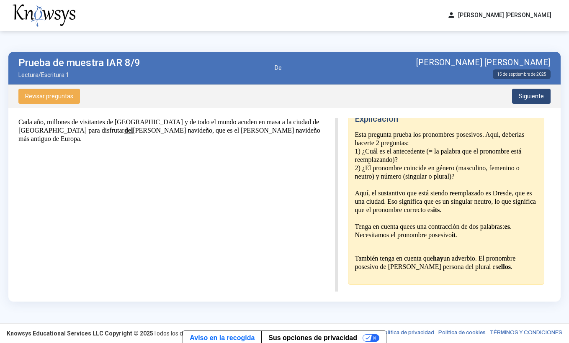
scroll to position [156, 0]
click at [528, 94] on span "Siguiente" at bounding box center [531, 96] width 25 height 7
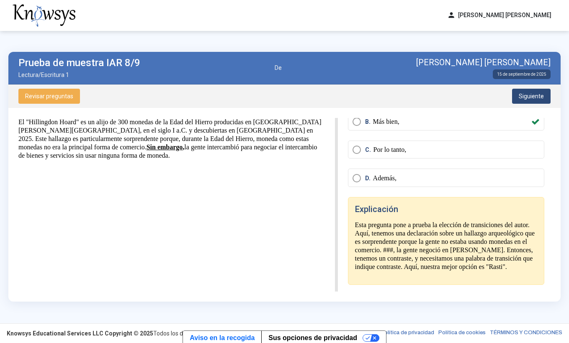
scroll to position [57, 0]
click at [535, 97] on span "Siguiente" at bounding box center [531, 96] width 25 height 7
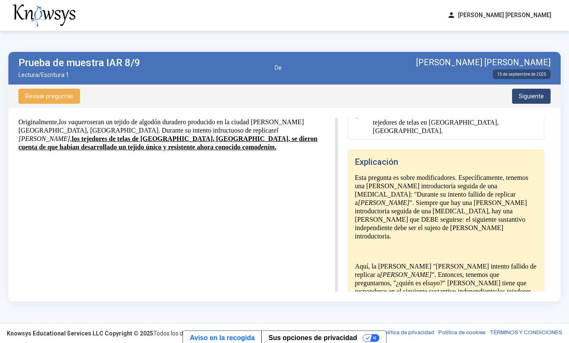
scroll to position [144, 0]
click at [530, 98] on span "Siguiente" at bounding box center [531, 96] width 25 height 7
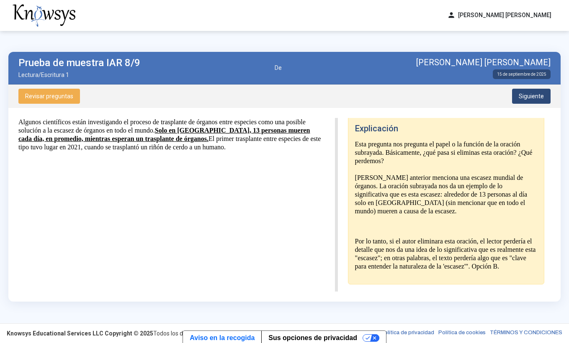
scroll to position [170, 0]
click at [524, 93] on span "Siguiente" at bounding box center [531, 96] width 25 height 7
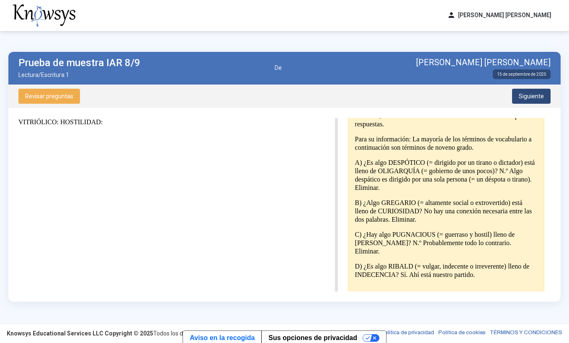
scroll to position [183, 0]
click at [530, 94] on span "Siguiente" at bounding box center [531, 96] width 25 height 7
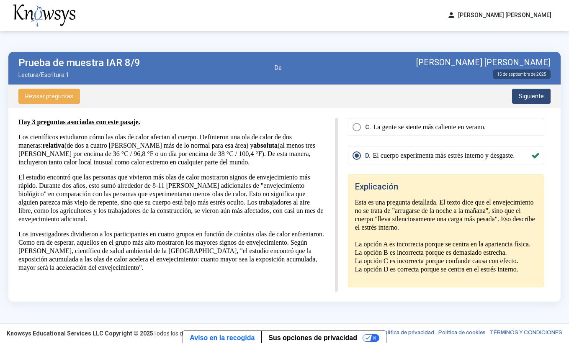
scroll to position [80, 0]
click at [58, 93] on span "Revisar preguntas" at bounding box center [49, 96] width 48 height 7
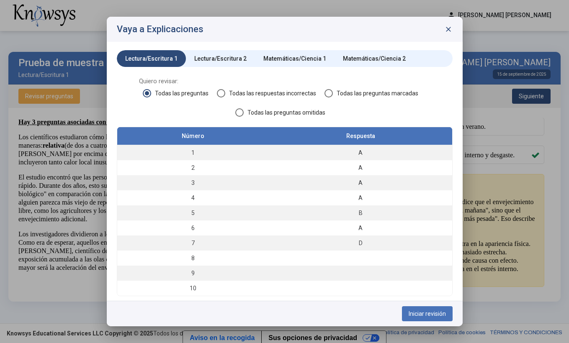
click at [448, 28] on span "close" at bounding box center [448, 29] width 8 height 8
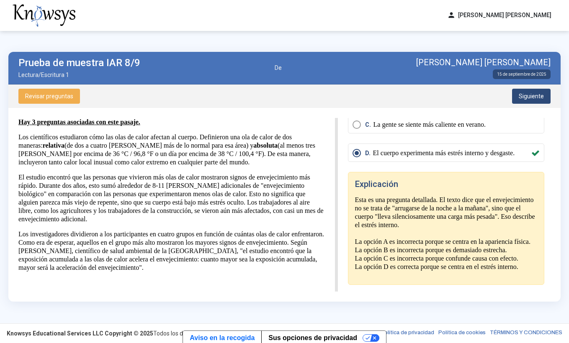
scroll to position [115, 0]
click at [538, 96] on span "Siguiente" at bounding box center [531, 96] width 25 height 7
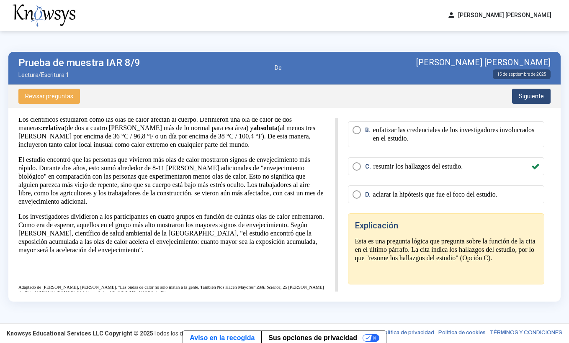
scroll to position [48, 0]
click at [538, 96] on span "Siguiente" at bounding box center [531, 96] width 25 height 7
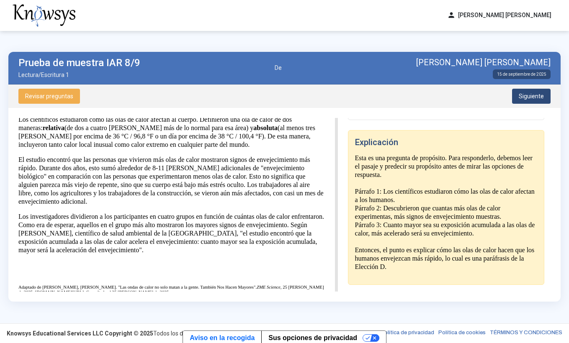
scroll to position [147, 0]
click at [527, 95] on span "Siguiente" at bounding box center [531, 96] width 25 height 7
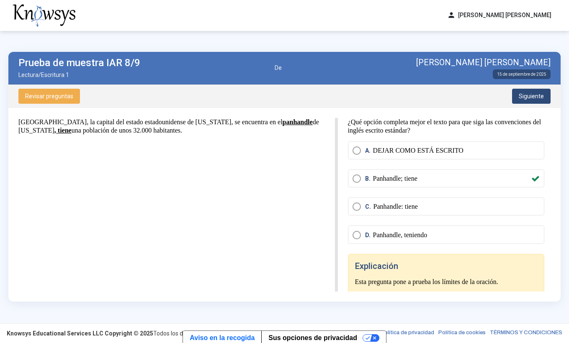
scroll to position [0, 0]
click at [49, 93] on span "Revisar preguntas" at bounding box center [49, 96] width 48 height 7
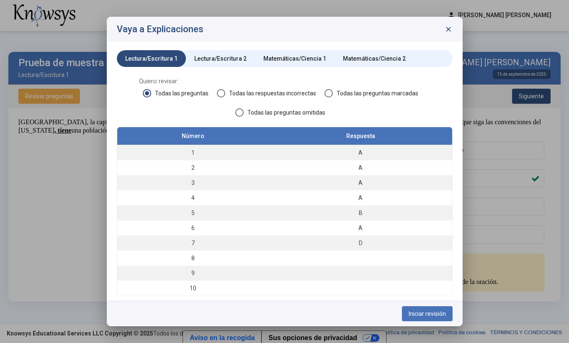
click at [451, 31] on span "close" at bounding box center [448, 29] width 8 height 8
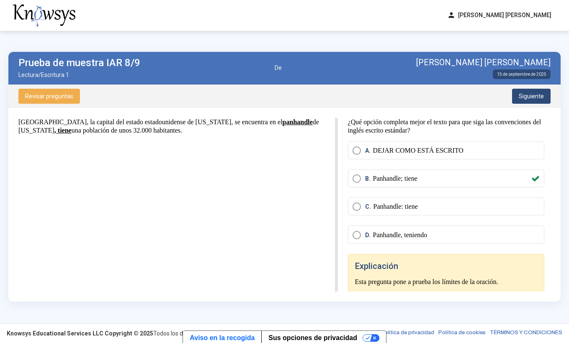
click at [387, 174] on mat-radio-button "B. Panhandle; tiene" at bounding box center [446, 179] width 196 height 18
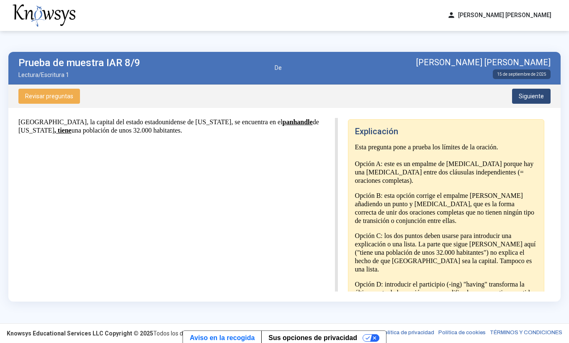
scroll to position [132, 0]
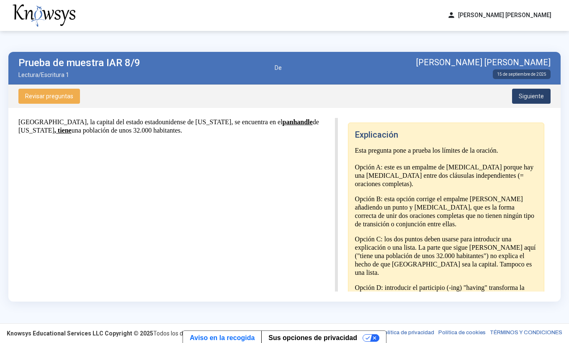
click at [550, 96] on button "Siguiente" at bounding box center [531, 96] width 39 height 15
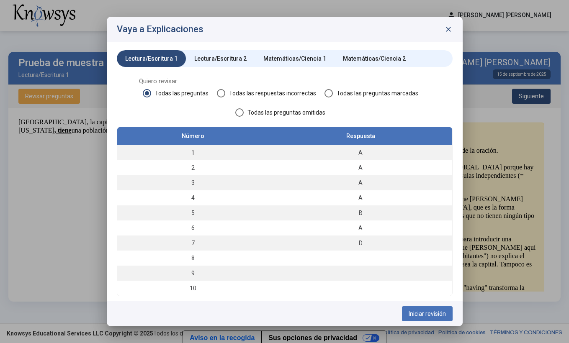
click at [227, 60] on div "Lectura/Escritura 2" at bounding box center [220, 58] width 52 height 8
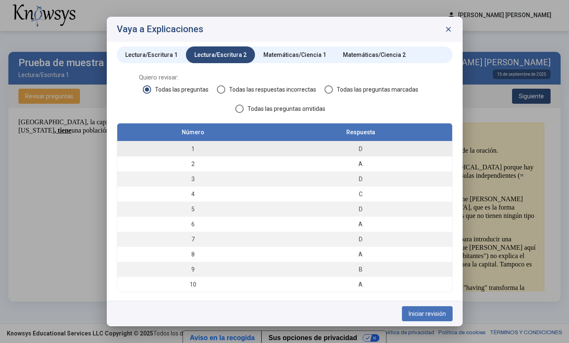
scroll to position [4, 0]
click at [423, 312] on span "Iniciar revisión" at bounding box center [427, 314] width 37 height 7
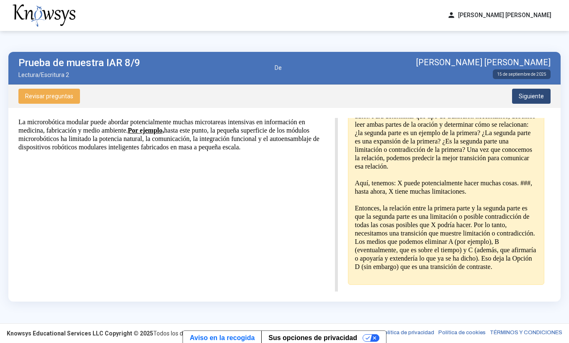
scroll to position [183, 0]
drag, startPoint x: 531, startPoint y: 94, endPoint x: 544, endPoint y: 91, distance: 13.2
click at [534, 93] on span "Siguiente" at bounding box center [531, 96] width 25 height 7
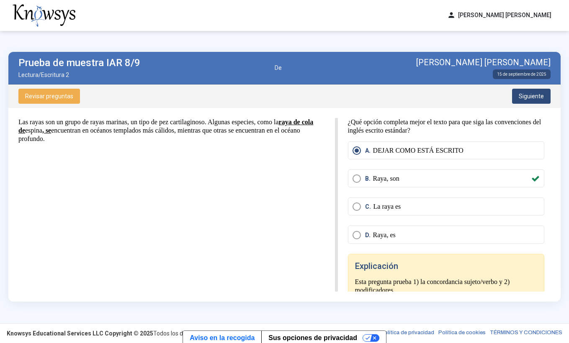
scroll to position [0, 0]
click at [526, 99] on span "Siguiente" at bounding box center [531, 96] width 25 height 7
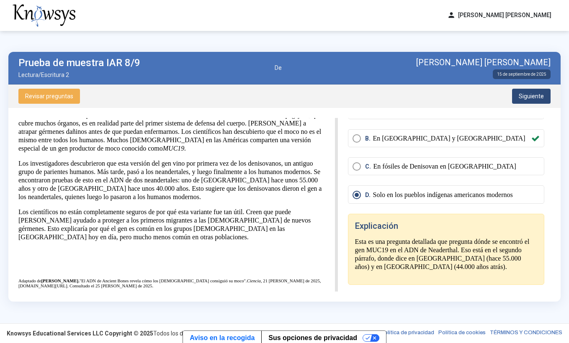
scroll to position [40, 0]
click at [537, 91] on button "Siguiente" at bounding box center [531, 96] width 39 height 15
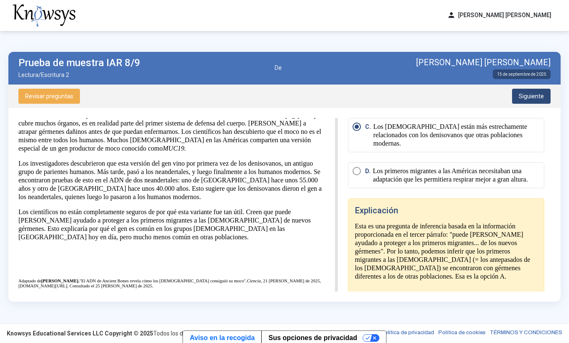
scroll to position [139, 0]
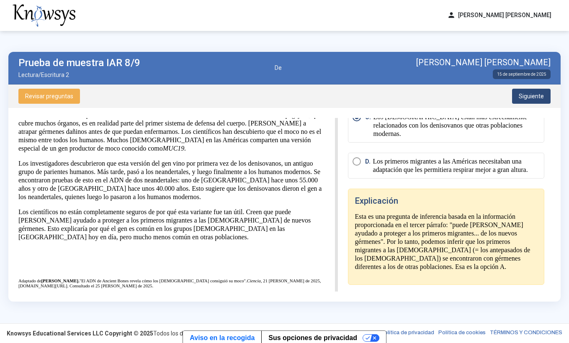
click at [536, 93] on span "Siguiente" at bounding box center [531, 96] width 25 height 7
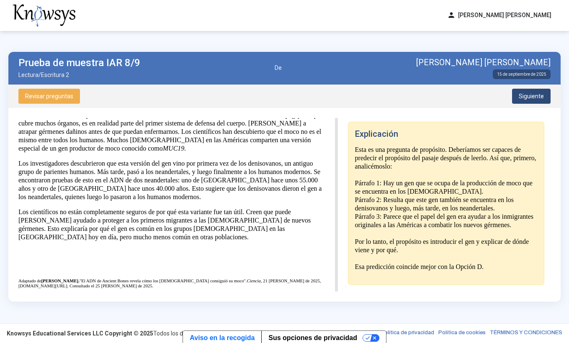
scroll to position [164, 0]
click at [529, 93] on span "Siguiente" at bounding box center [531, 96] width 25 height 7
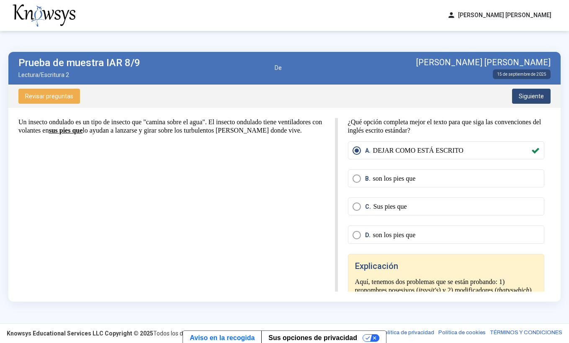
scroll to position [0, 0]
click at [78, 96] on button "Revisar preguntas" at bounding box center [49, 96] width 62 height 15
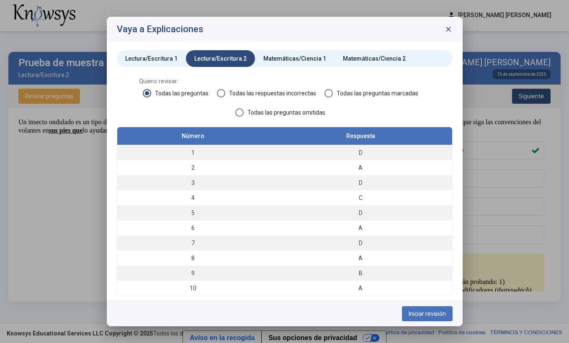
click at [451, 28] on span "close" at bounding box center [448, 29] width 8 height 8
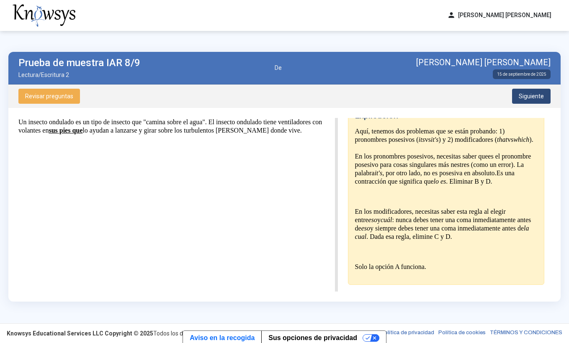
scroll to position [176, 0]
click at [532, 94] on span "Siguiente" at bounding box center [531, 96] width 25 height 7
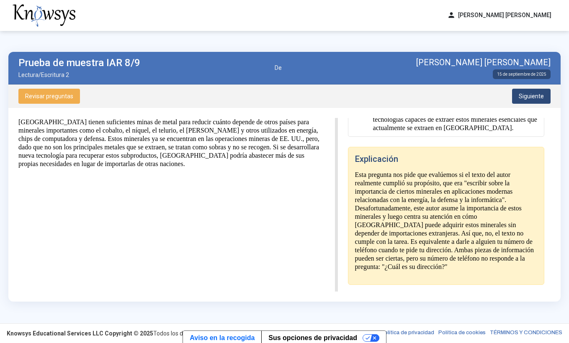
scroll to position [189, 0]
click at [542, 96] on span "Siguiente" at bounding box center [531, 96] width 25 height 7
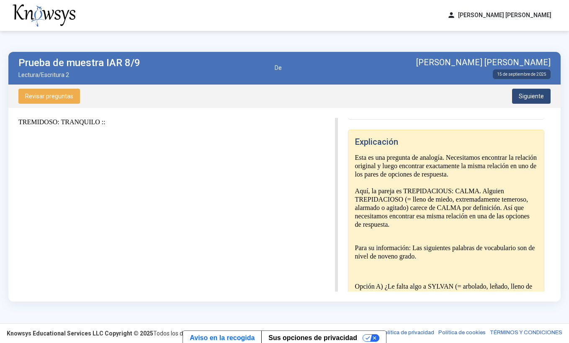
scroll to position [126, 0]
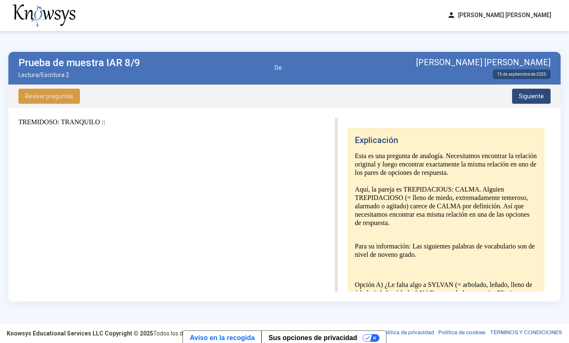
click at [60, 98] on span "Revisar preguntas" at bounding box center [49, 96] width 48 height 7
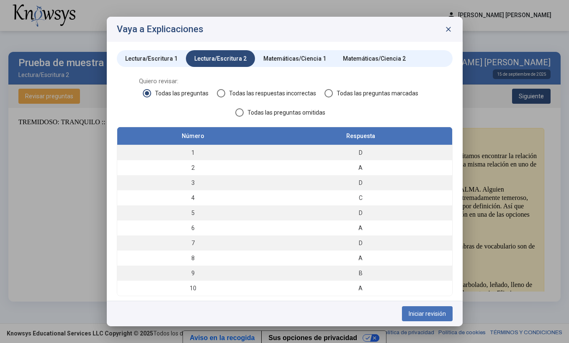
click at [451, 28] on span "close" at bounding box center [448, 29] width 8 height 8
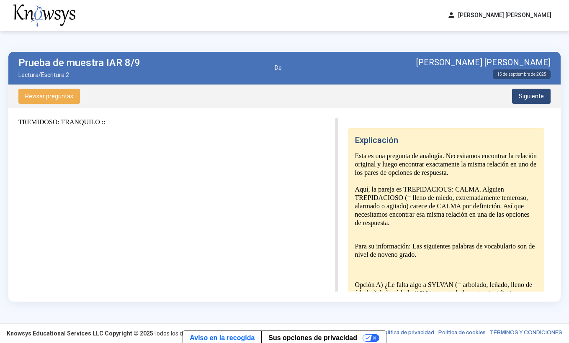
click at [526, 93] on span "Siguiente" at bounding box center [531, 96] width 25 height 7
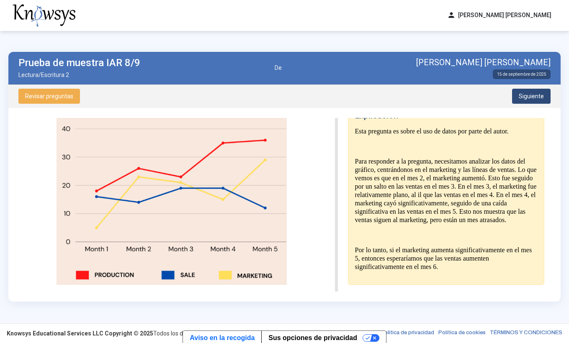
scroll to position [201, 0]
click at [537, 97] on span "Siguiente" at bounding box center [531, 96] width 25 height 7
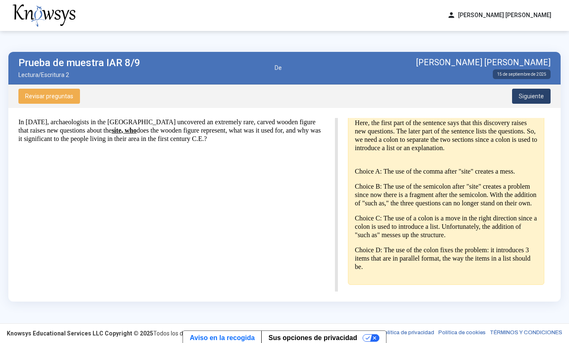
scroll to position [0, 0]
